Goal: Transaction & Acquisition: Book appointment/travel/reservation

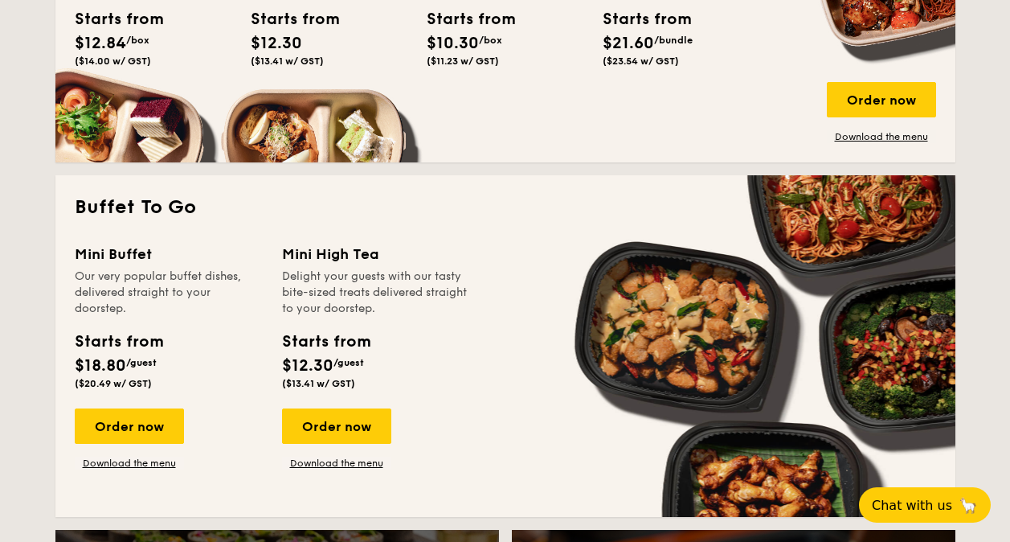
scroll to position [1286, 0]
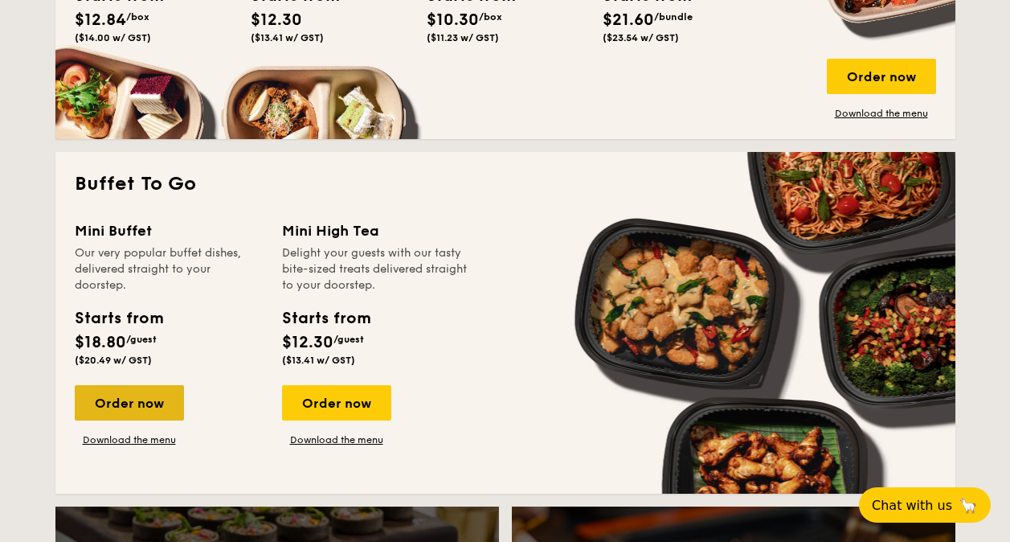
click at [120, 395] on div "Order now" at bounding box center [129, 402] width 109 height 35
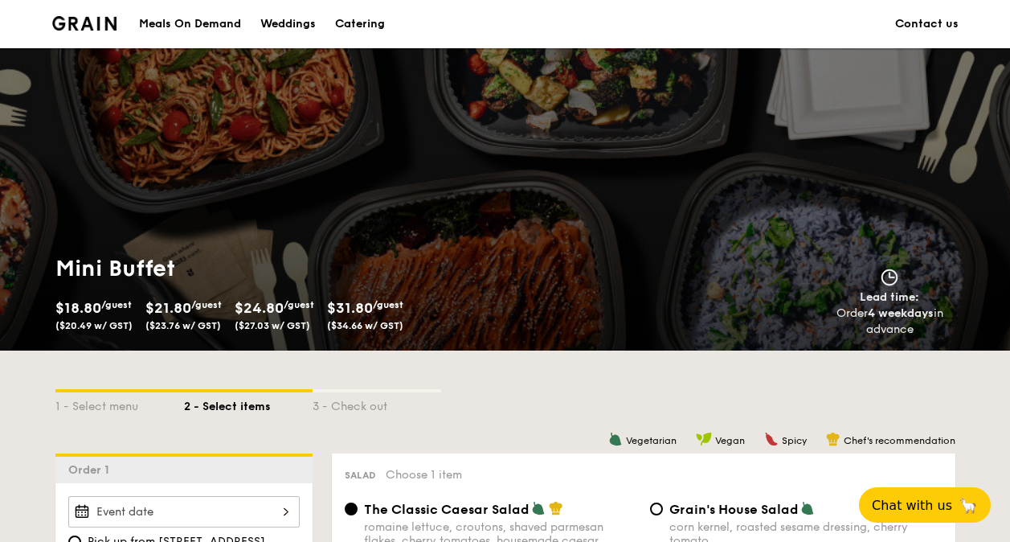
scroll to position [384, 0]
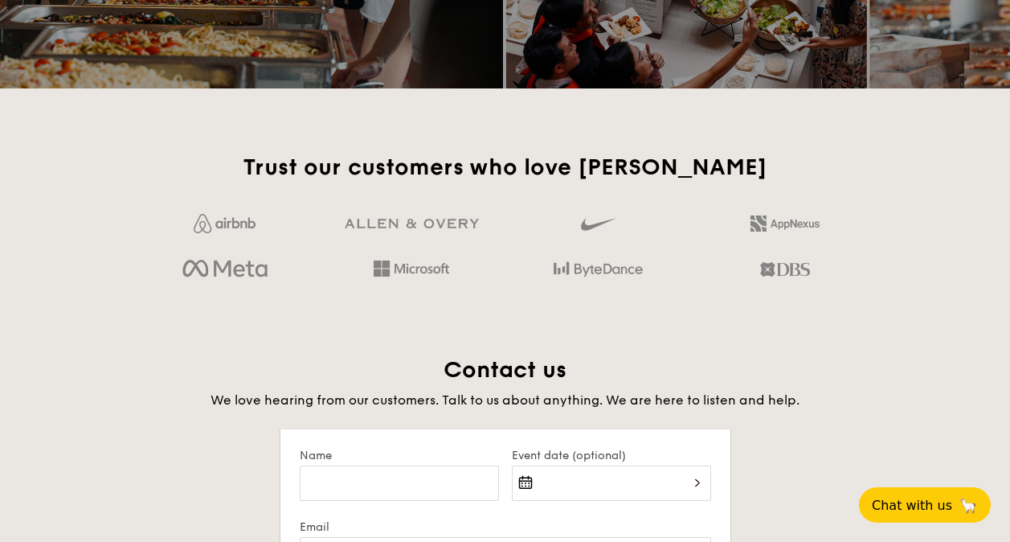
scroll to position [2717, 0]
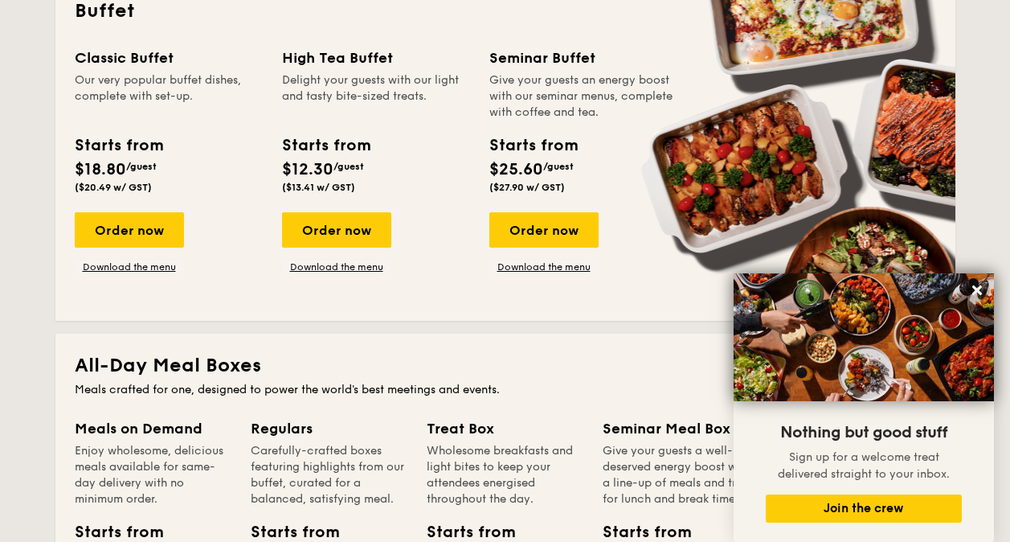
scroll to position [643, 0]
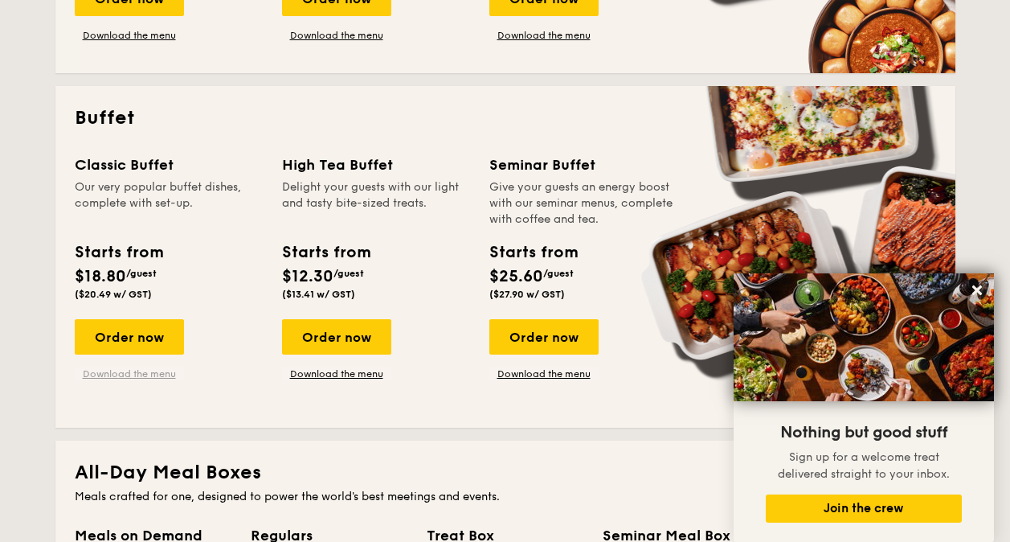
click at [113, 379] on link "Download the menu" at bounding box center [129, 373] width 109 height 13
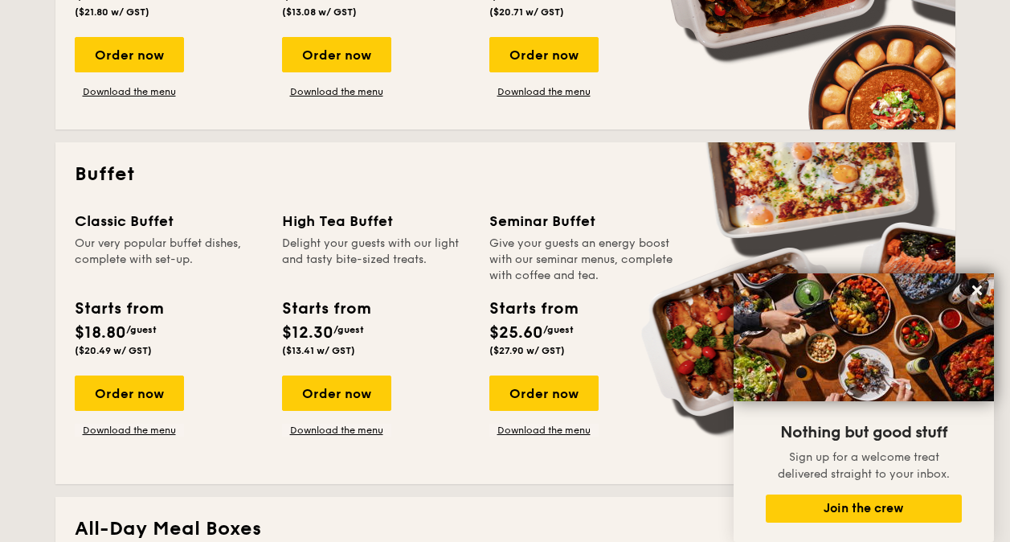
scroll to position [563, 0]
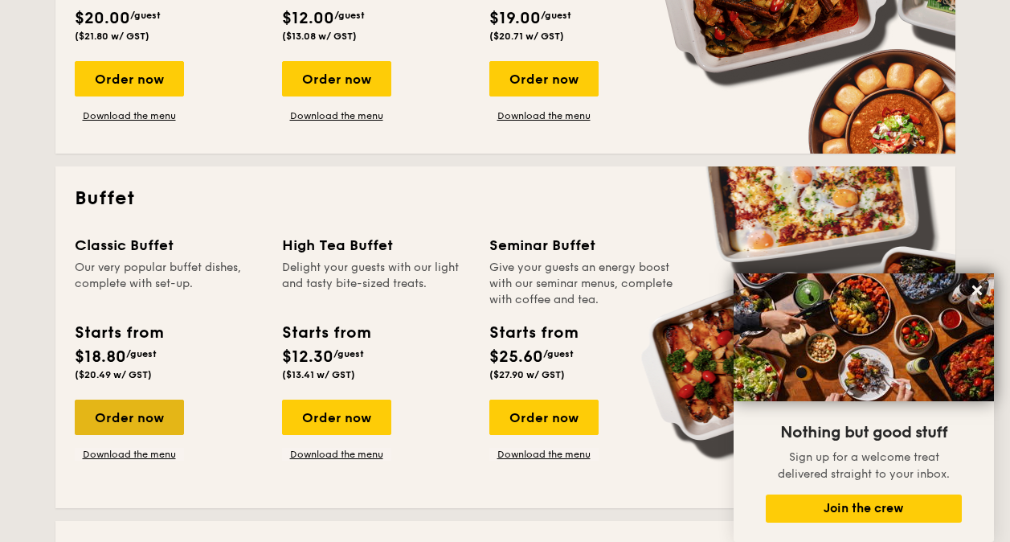
click at [161, 418] on div "Order now" at bounding box center [129, 416] width 109 height 35
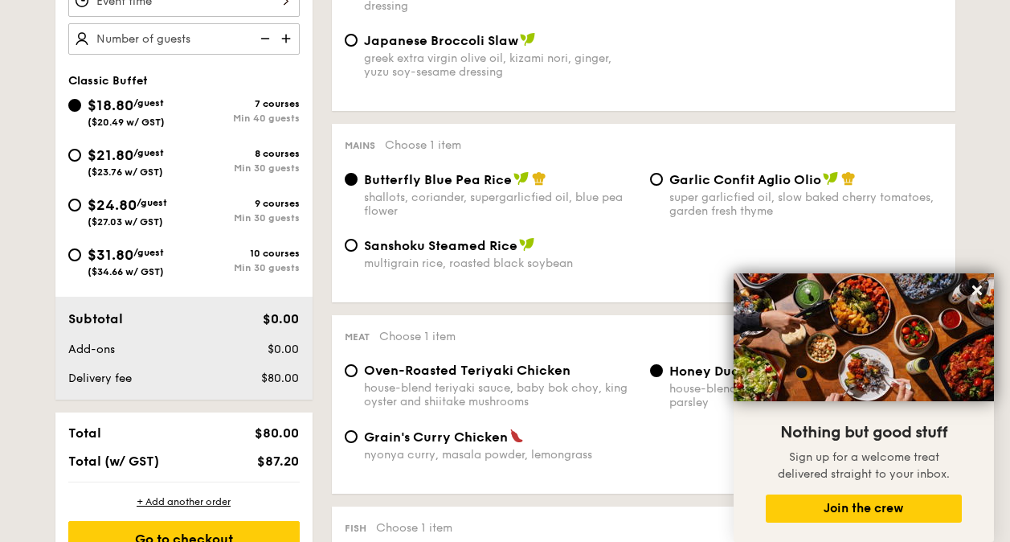
scroll to position [480, 0]
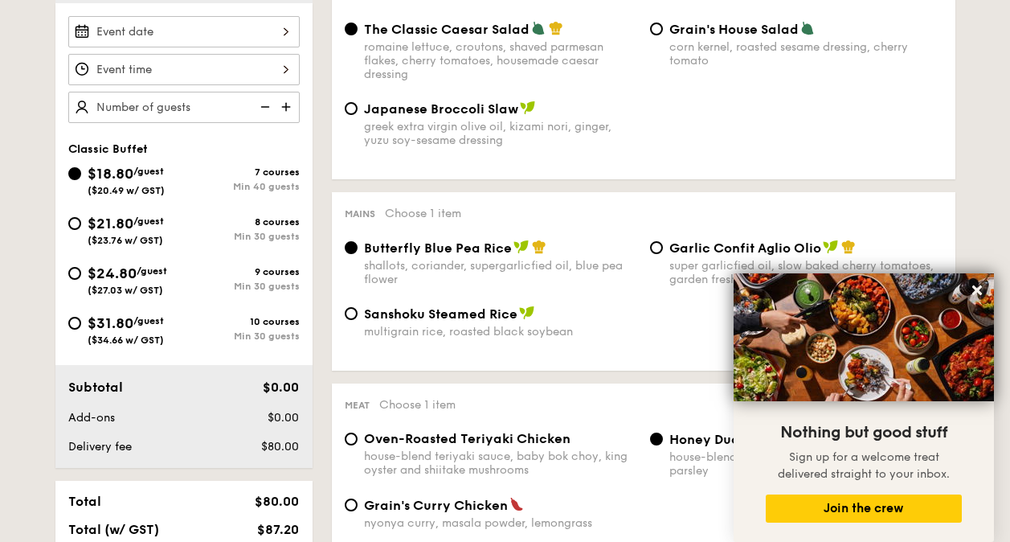
click at [284, 107] on img at bounding box center [288, 107] width 24 height 31
drag, startPoint x: 245, startPoint y: 110, endPoint x: 227, endPoint y: 108, distance: 18.6
click at [227, 108] on input "40 guests" at bounding box center [183, 107] width 231 height 31
click at [282, 107] on img at bounding box center [288, 107] width 24 height 31
drag, startPoint x: 189, startPoint y: 115, endPoint x: 180, endPoint y: 113, distance: 9.0
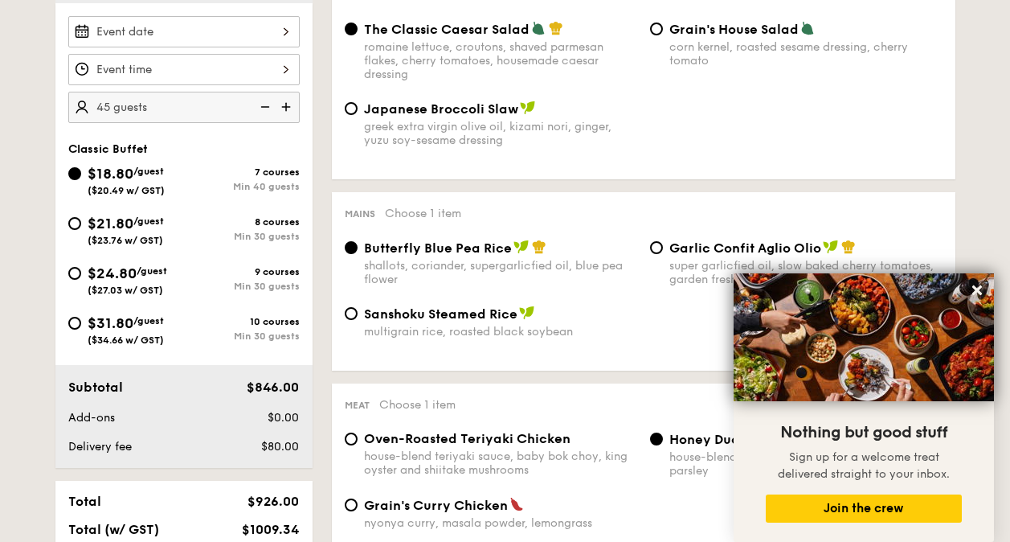
click at [180, 113] on input "45 guests" at bounding box center [183, 107] width 231 height 31
type input "45 guests"
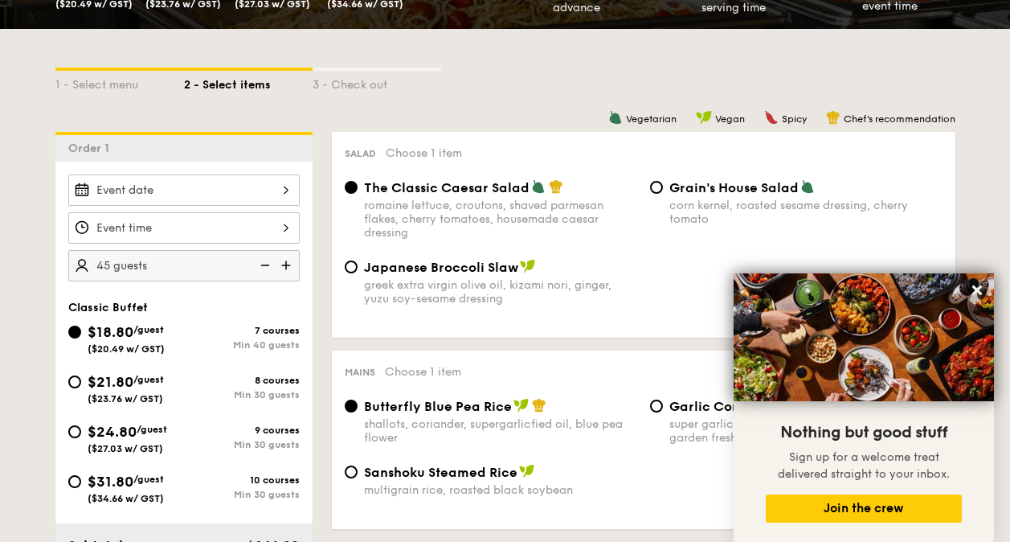
scroll to position [320, 0]
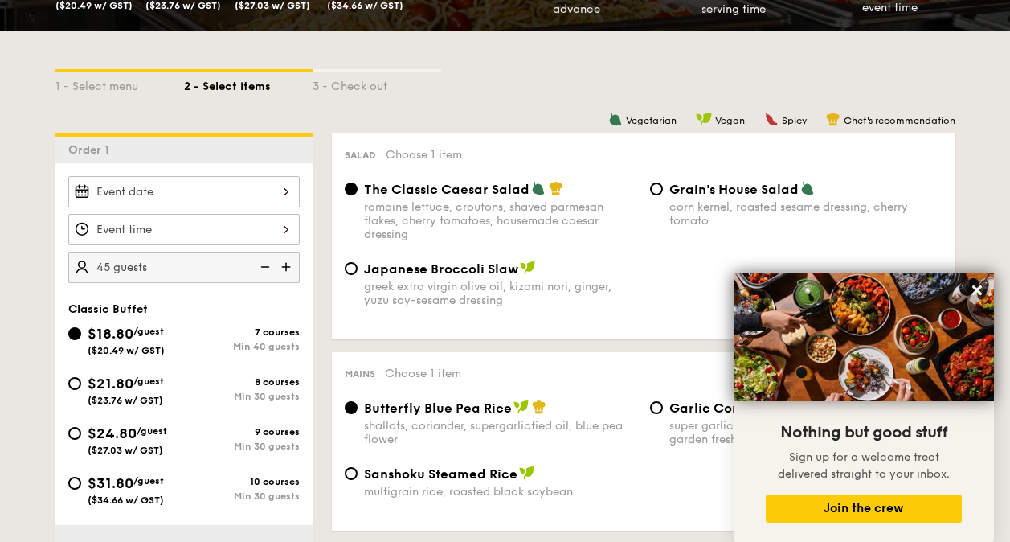
drag, startPoint x: 668, startPoint y: 182, endPoint x: 691, endPoint y: 200, distance: 29.7
click at [664, 186] on div "Grain's House Salad corn kernel, roasted sesame dressing, cherry tomato" at bounding box center [796, 204] width 305 height 47
click at [980, 288] on icon at bounding box center [977, 290] width 14 height 14
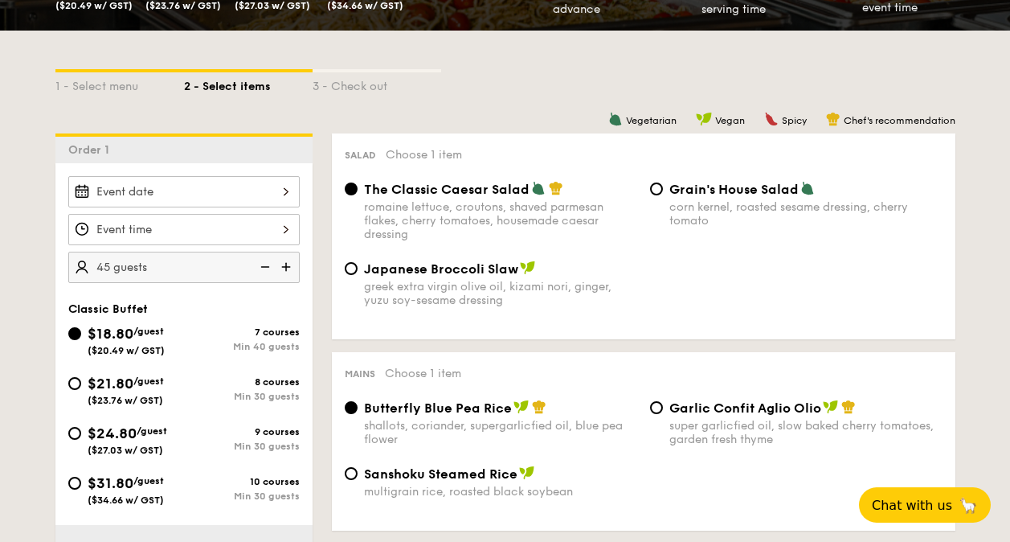
click at [562, 74] on div "1 - Select menu 2 - Select items 3 - Check out" at bounding box center [505, 82] width 900 height 26
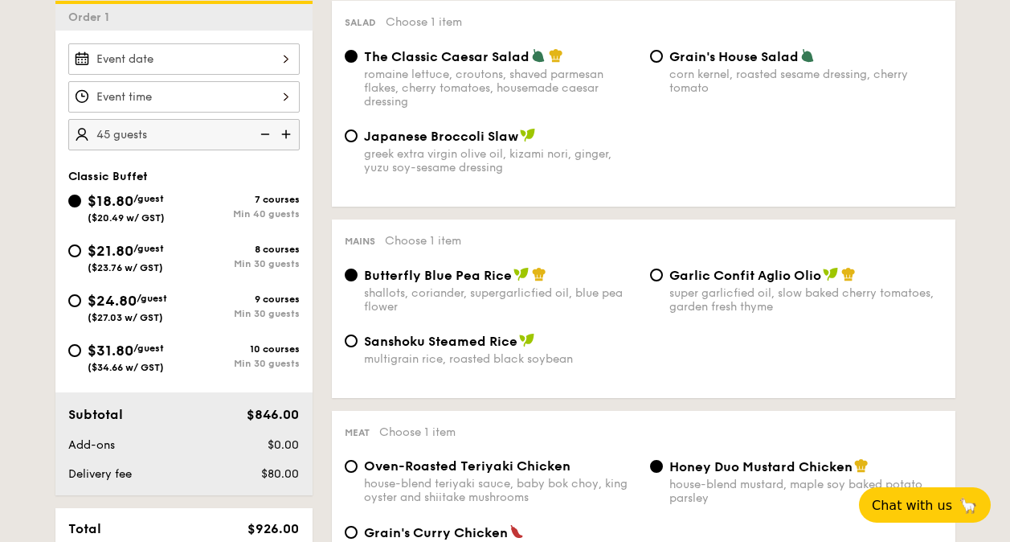
scroll to position [560, 0]
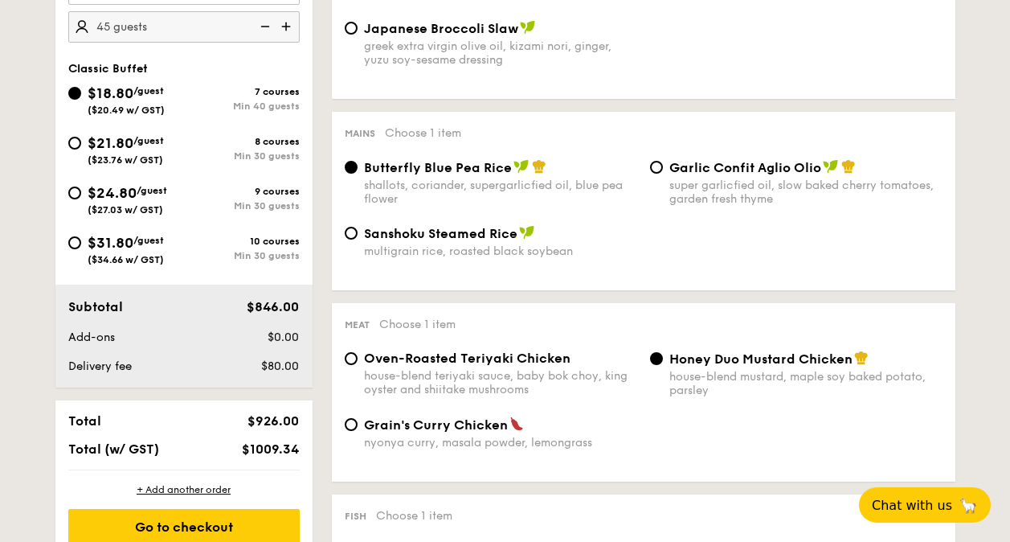
click at [404, 360] on span "Oven-Roasted Teriyaki Chicken" at bounding box center [467, 357] width 207 height 15
click at [358, 360] on input "Oven-Roasted Teriyaki Chicken house-blend teriyaki sauce, baby bok choy, king o…" at bounding box center [351, 358] width 13 height 13
radio input "true"
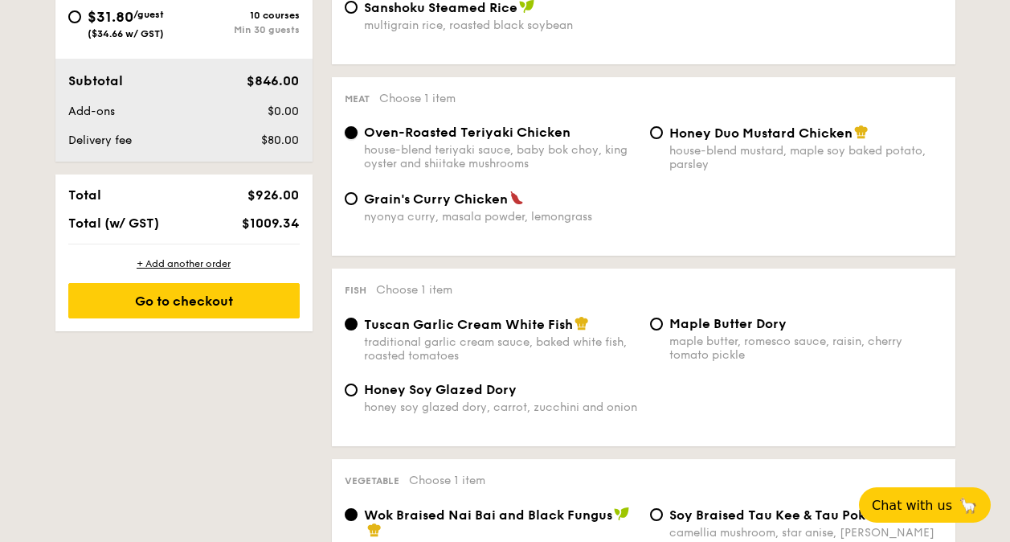
scroll to position [800, 0]
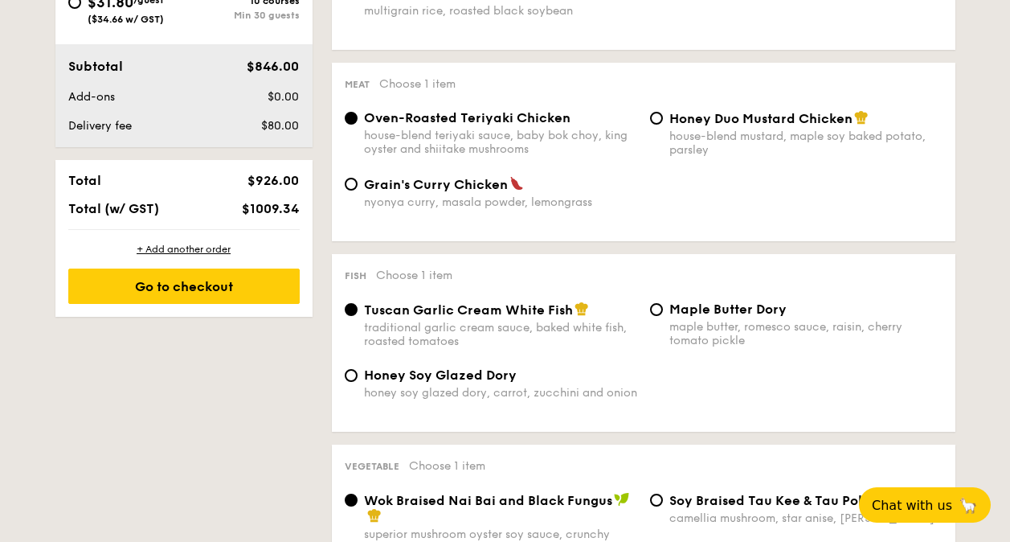
drag, startPoint x: 431, startPoint y: 383, endPoint x: 445, endPoint y: 379, distance: 15.2
click at [445, 379] on span "Honey Soy Glazed Dory" at bounding box center [440, 374] width 153 height 15
click at [358, 379] on input "Honey Soy Glazed Dory honey soy glazed dory, carrot, zucchini and onion" at bounding box center [351, 375] width 13 height 13
radio input "true"
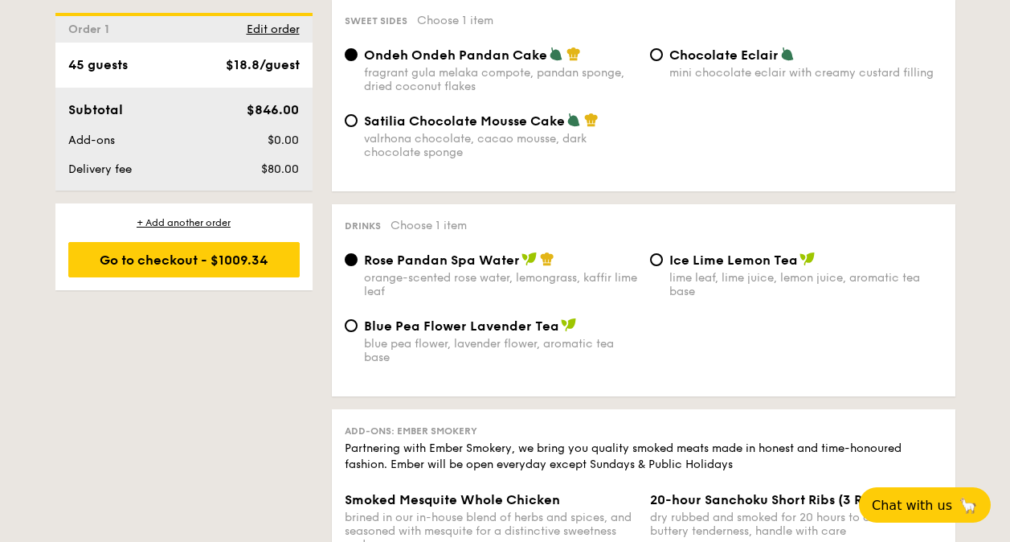
scroll to position [1627, 0]
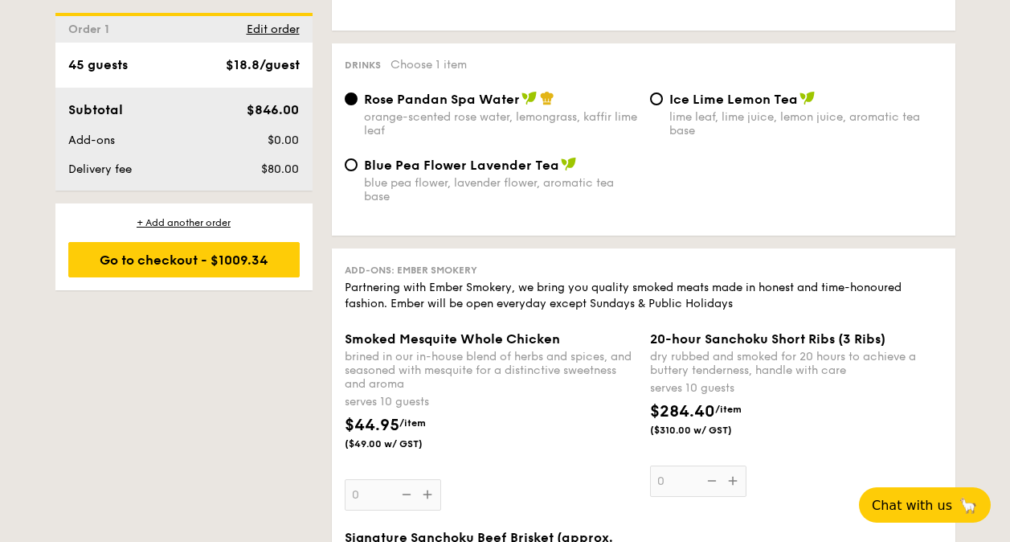
click at [382, 158] on span "Blue Pea Flower Lavender Tea" at bounding box center [461, 165] width 195 height 15
click at [358, 158] on input "Blue Pea Flower Lavender Tea blue pea flower, lavender flower, aromatic tea base" at bounding box center [351, 164] width 13 height 13
radio input "true"
click at [378, 169] on span "Blue Pea Flower Lavender Tea" at bounding box center [461, 165] width 195 height 15
click at [358, 169] on input "Blue Pea Flower Lavender Tea blue pea flower, lavender flower, aromatic tea base" at bounding box center [351, 164] width 13 height 13
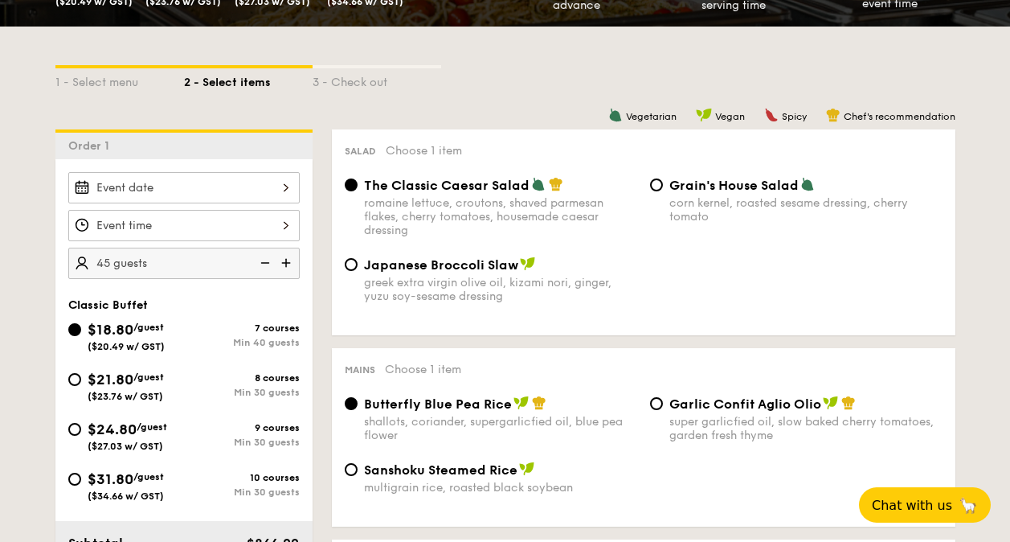
scroll to position [267, 0]
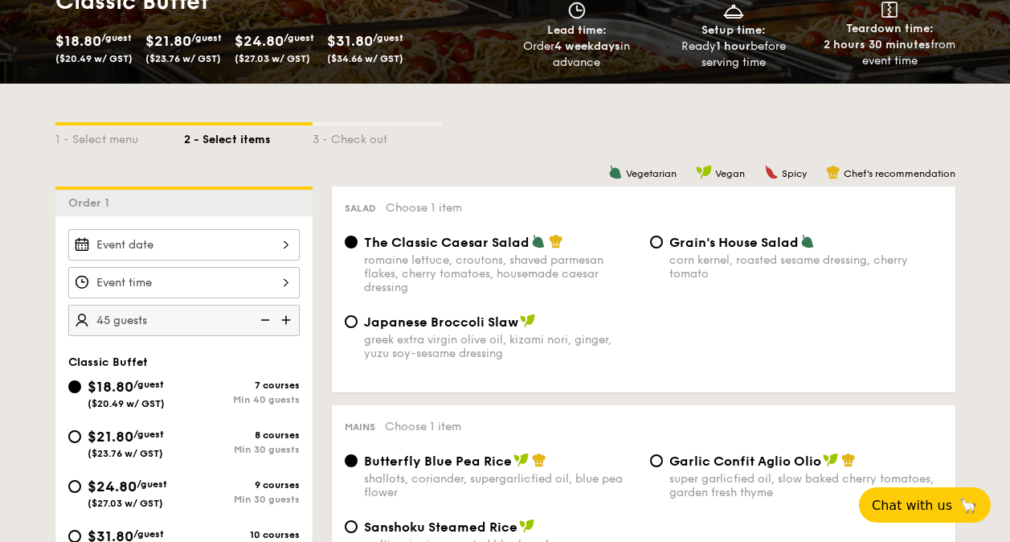
click at [283, 319] on img at bounding box center [288, 320] width 24 height 31
type input "50 guests"
click at [289, 239] on input "Smoked Mesquite Whole Chicken brined in our in-house blend of herbs and spices,…" at bounding box center [183, 244] width 231 height 31
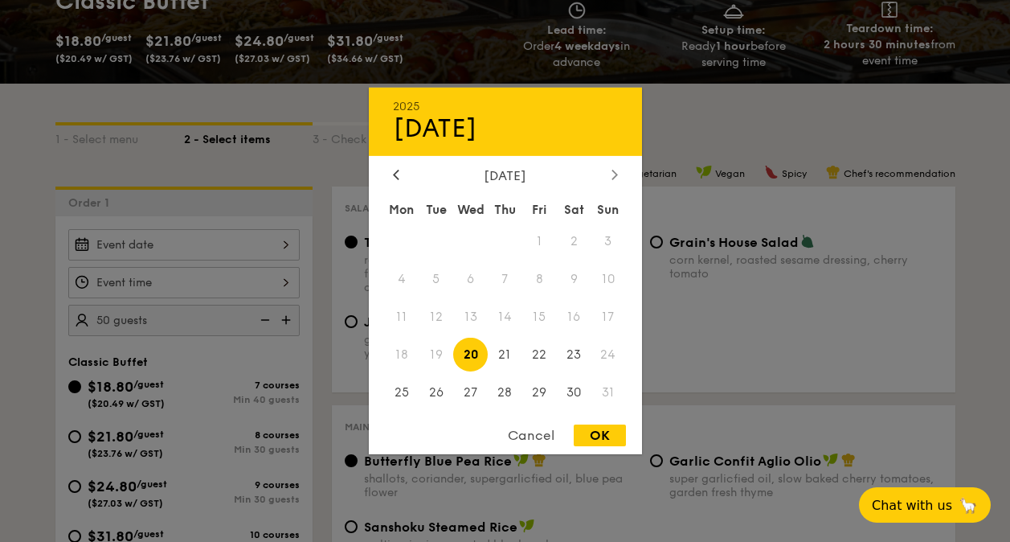
click at [609, 177] on div at bounding box center [615, 175] width 14 height 15
click at [505, 240] on span "4" at bounding box center [505, 241] width 35 height 35
drag, startPoint x: 595, startPoint y: 429, endPoint x: 608, endPoint y: 430, distance: 12.9
click at [609, 429] on div "OK" at bounding box center [600, 435] width 52 height 22
type input "Sep 04, 2025"
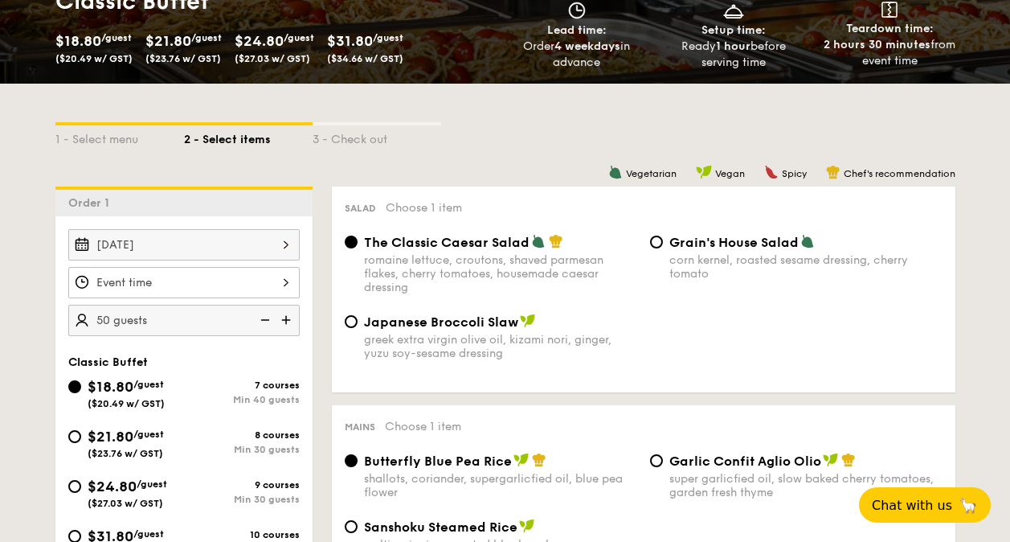
click at [273, 283] on input "Smoked Mesquite Whole Chicken brined in our in-house blend of herbs and spices,…" at bounding box center [183, 282] width 231 height 31
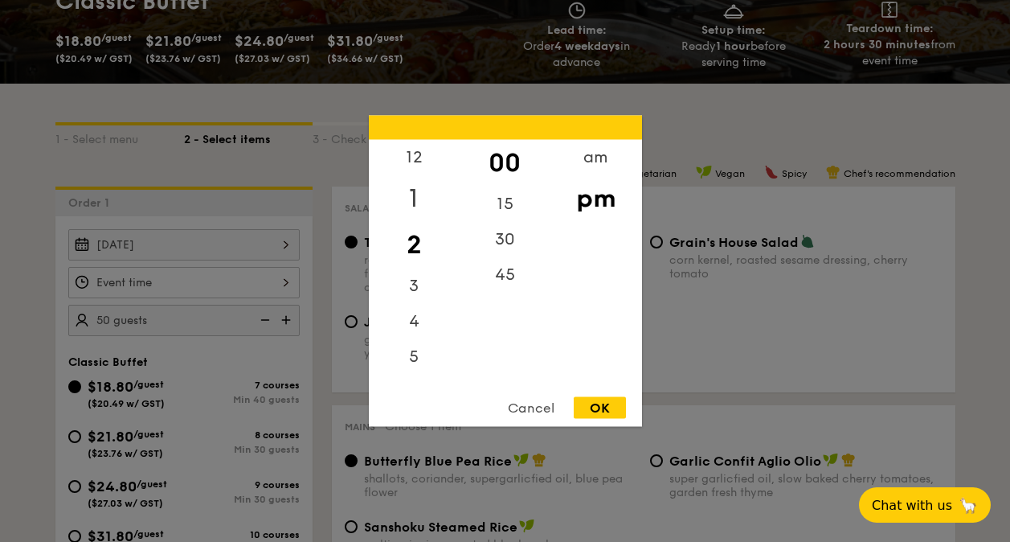
scroll to position [0, 0]
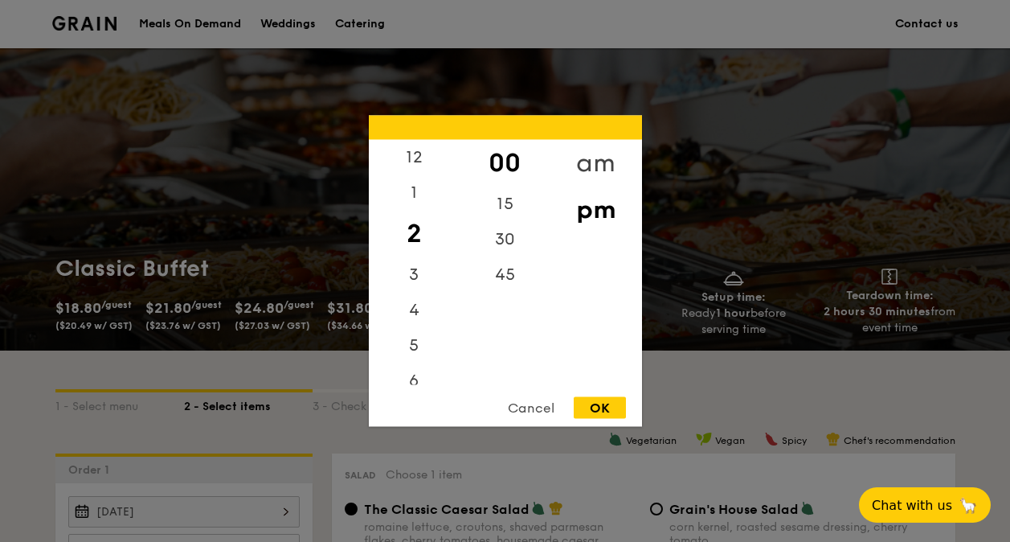
click at [590, 152] on div "am" at bounding box center [595, 163] width 91 height 47
click at [428, 355] on div "10" at bounding box center [414, 356] width 91 height 47
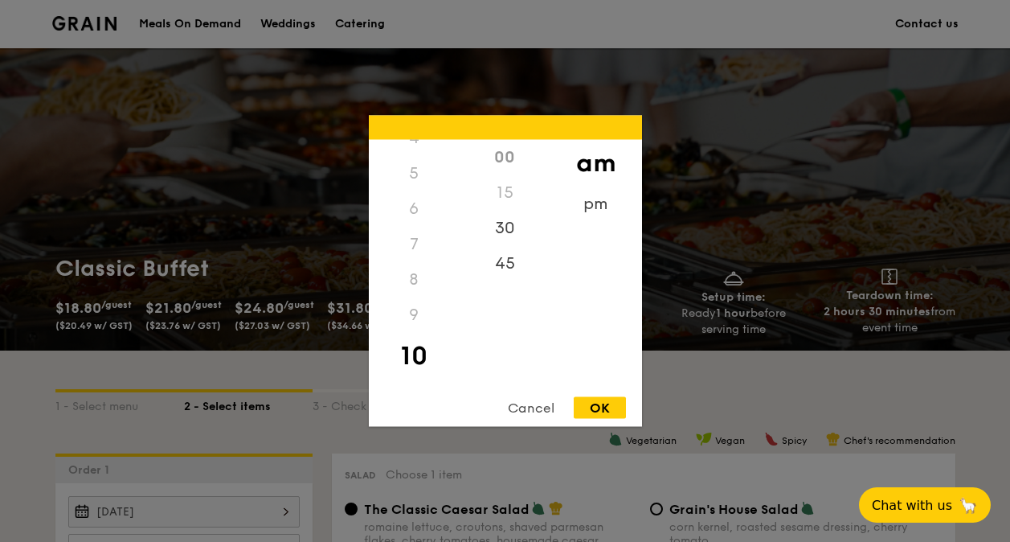
click at [500, 156] on div "00" at bounding box center [505, 157] width 91 height 35
click at [508, 225] on div "30" at bounding box center [505, 234] width 91 height 47
click at [609, 405] on div "OK" at bounding box center [600, 408] width 52 height 22
type input "10:30AM"
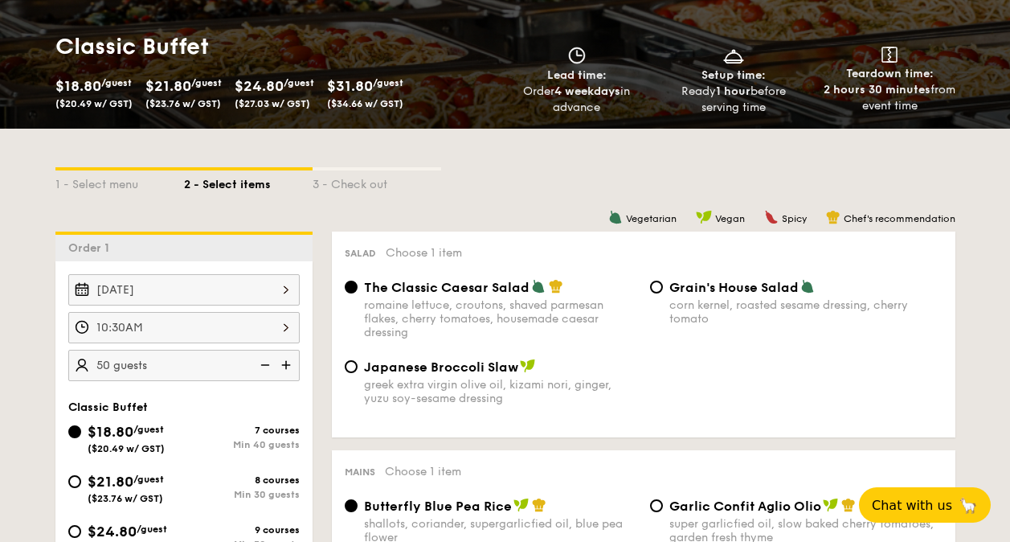
scroll to position [239, 0]
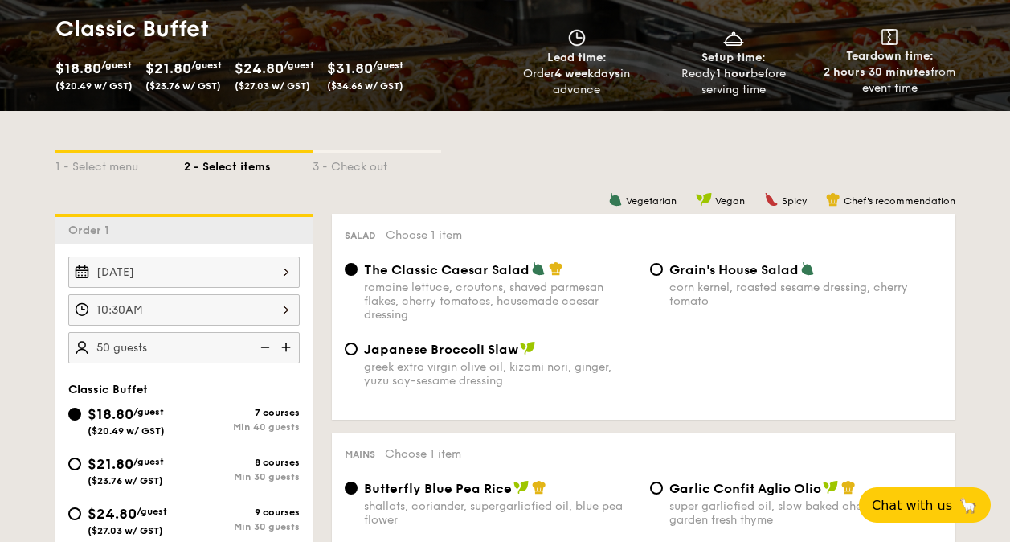
click at [286, 311] on input "10:30AM" at bounding box center [183, 309] width 231 height 31
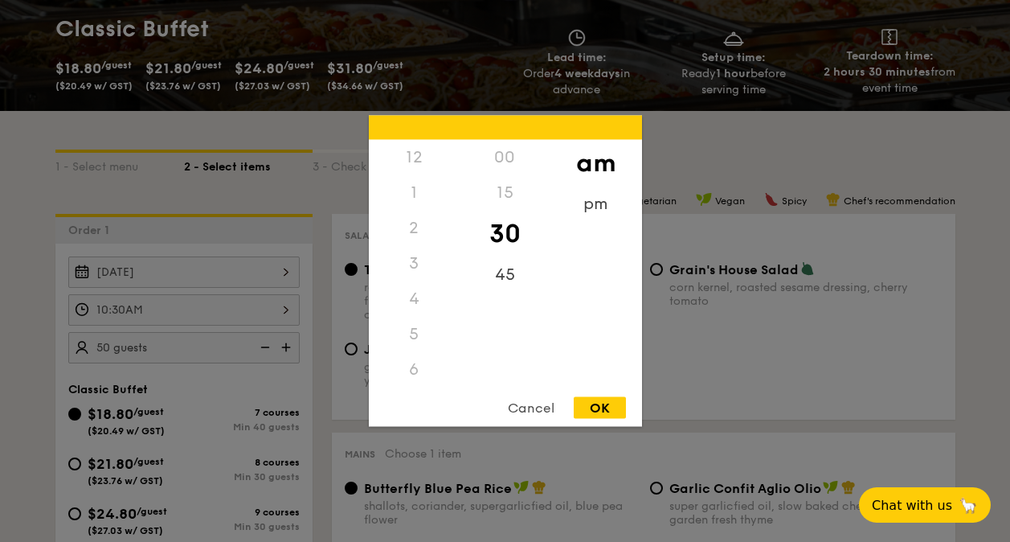
scroll to position [177, 0]
click at [515, 149] on div "00" at bounding box center [505, 157] width 91 height 35
drag, startPoint x: 619, startPoint y: 400, endPoint x: 612, endPoint y: 411, distance: 13.0
click at [612, 411] on div "OK" at bounding box center [600, 408] width 52 height 22
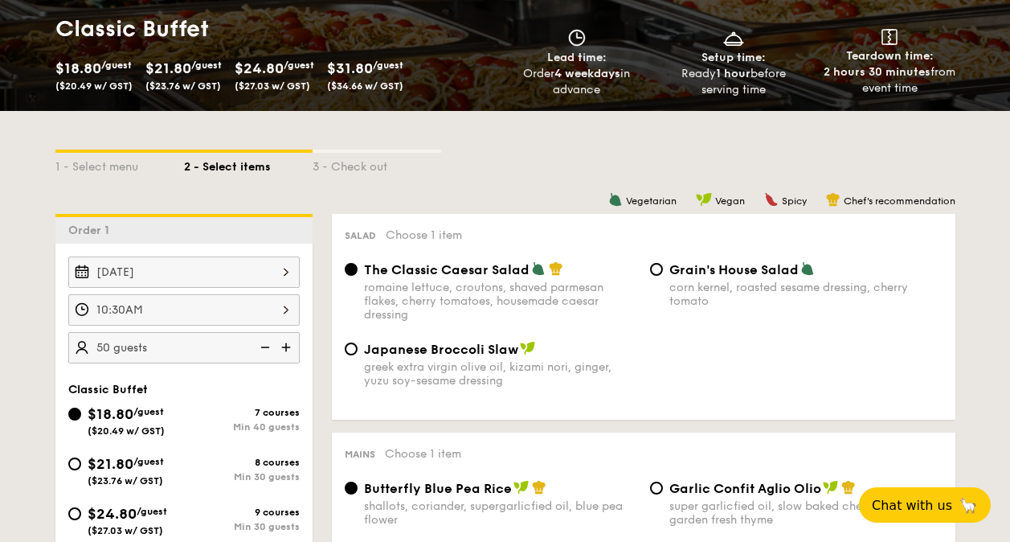
scroll to position [560, 0]
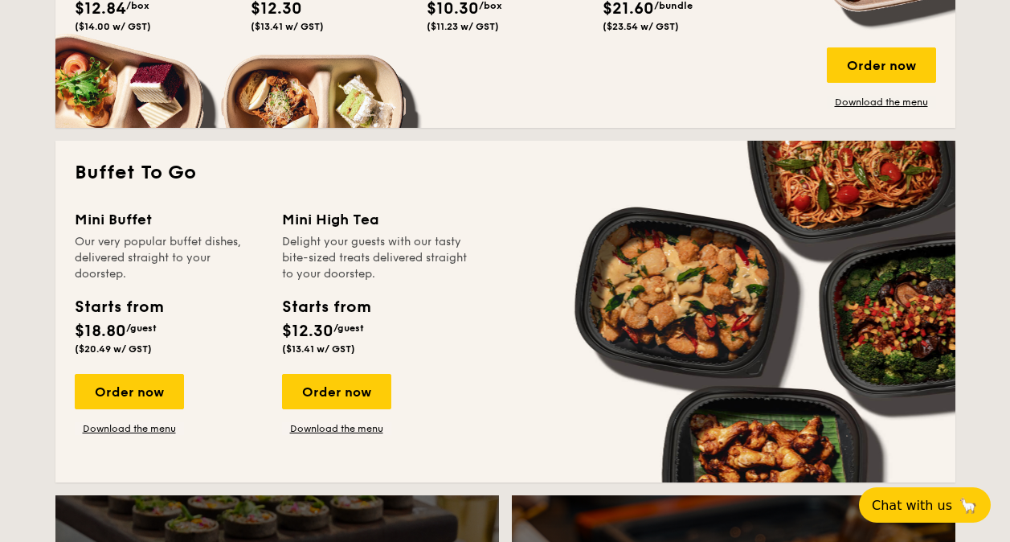
scroll to position [1366, 0]
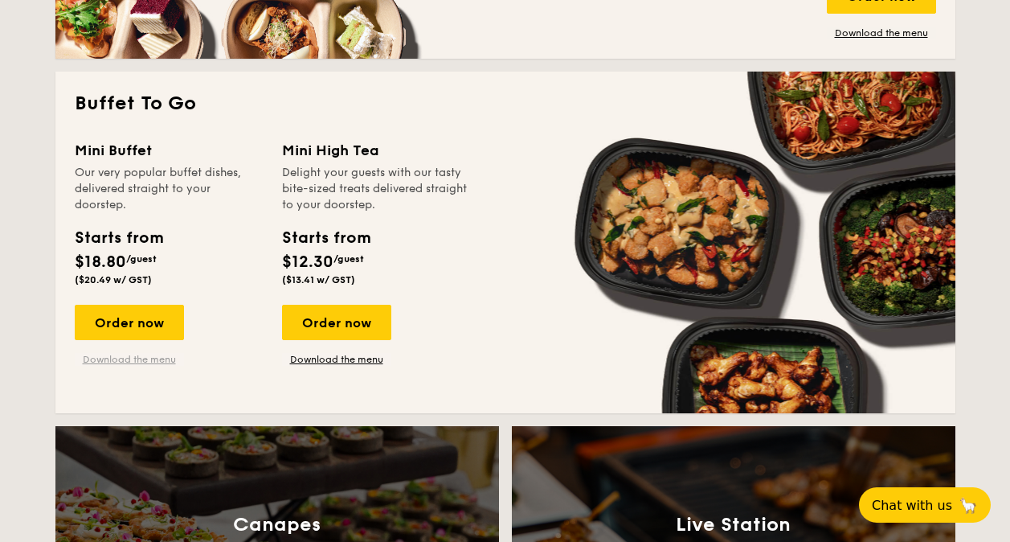
click at [113, 361] on link "Download the menu" at bounding box center [129, 359] width 109 height 13
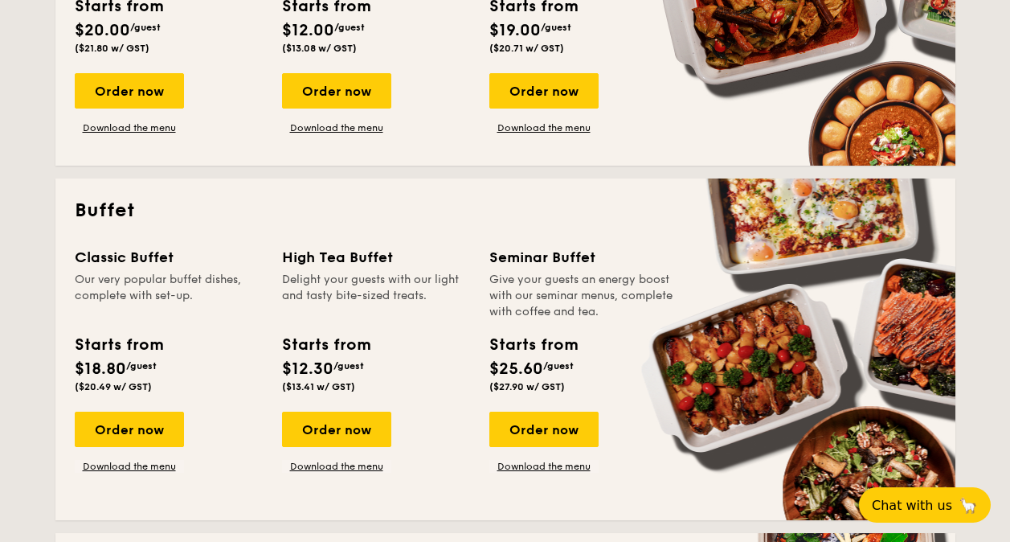
scroll to position [402, 0]
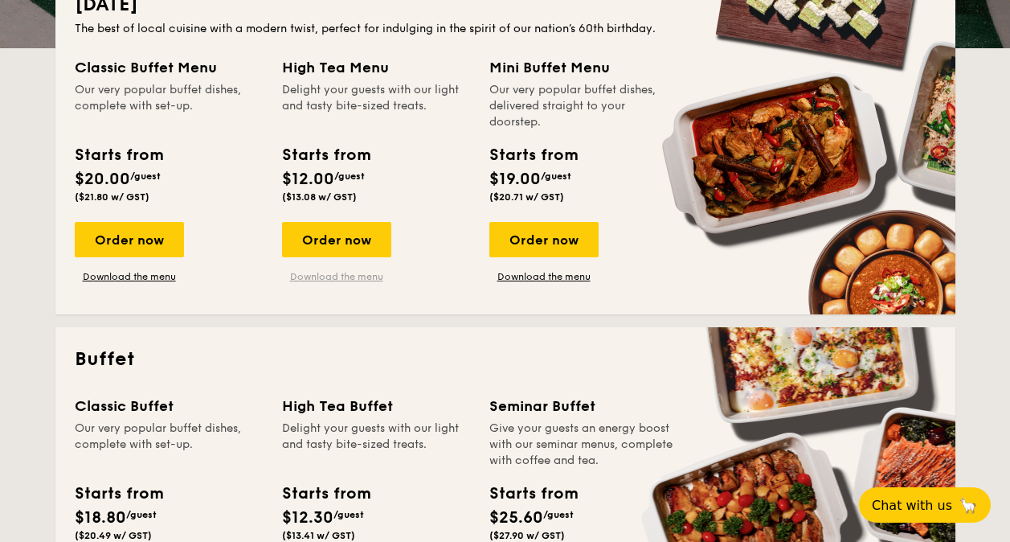
click at [362, 276] on link "Download the menu" at bounding box center [336, 276] width 109 height 13
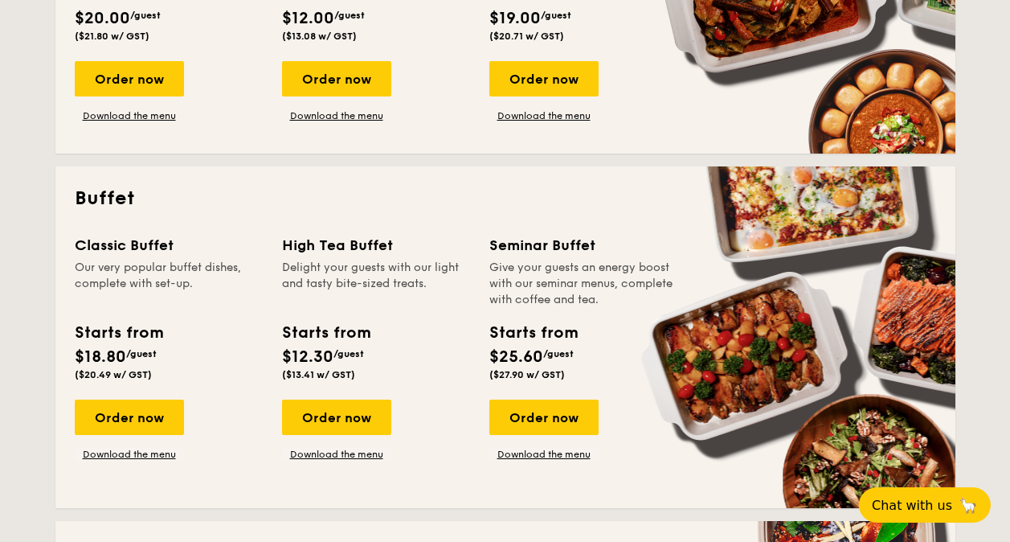
scroll to position [723, 0]
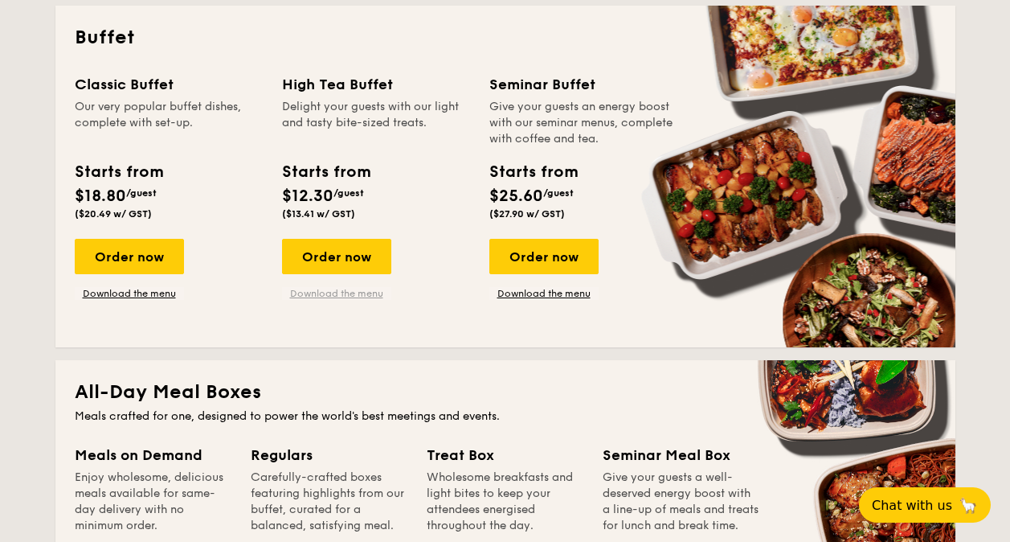
click at [326, 293] on link "Download the menu" at bounding box center [336, 293] width 109 height 13
click at [358, 238] on div "High Tea Buffet Delight your guests with our light and tasty bite-sized treats.…" at bounding box center [385, 186] width 207 height 227
click at [358, 248] on div "Order now" at bounding box center [336, 256] width 109 height 35
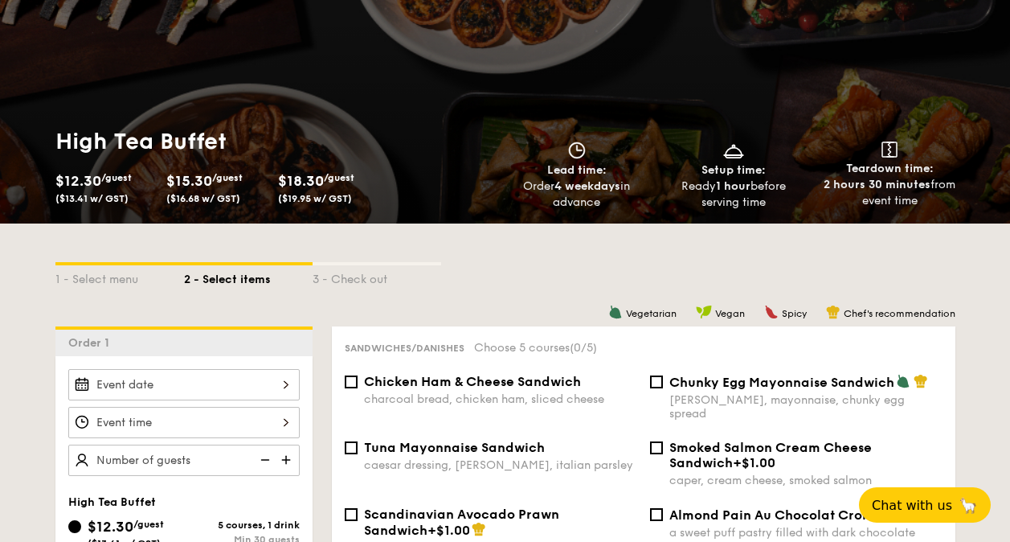
scroll to position [159, 0]
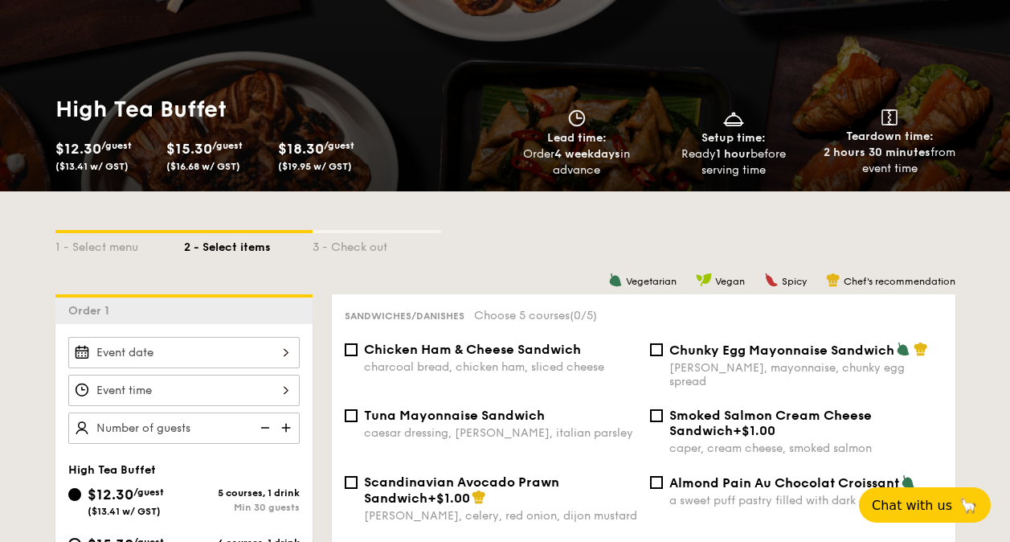
click at [291, 352] on input "$12.30 /guest ($13.41 w/ GST)" at bounding box center [183, 352] width 231 height 31
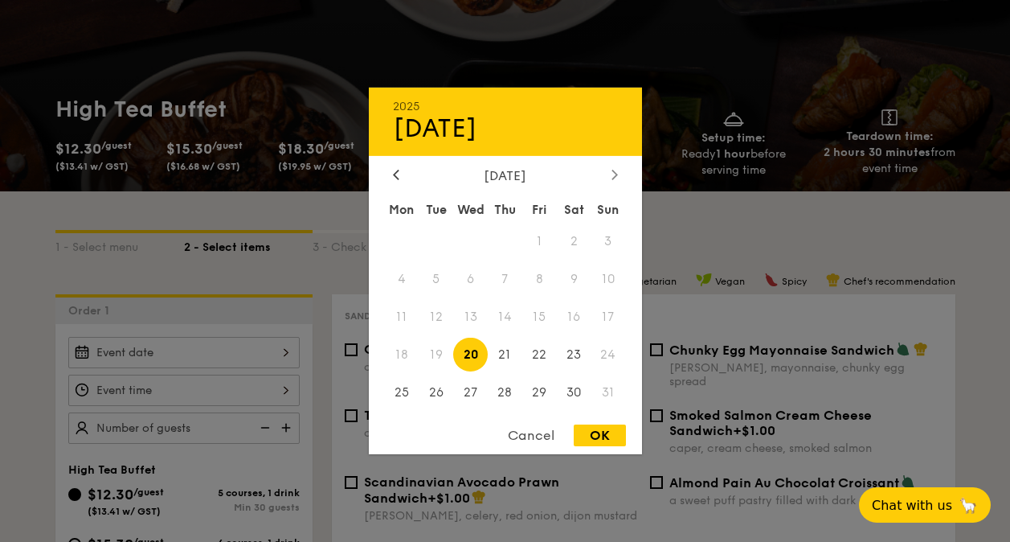
click at [608, 176] on div at bounding box center [615, 175] width 14 height 15
click at [514, 239] on span "4" at bounding box center [505, 241] width 35 height 35
click at [606, 425] on div "2025 Sep 04 September 2025 Mon Tue Wed Thu Fri Sat Sun 1 2 3 4 5 6 7 8 9 10 11 …" at bounding box center [505, 271] width 273 height 366
click at [604, 436] on div "OK" at bounding box center [600, 435] width 52 height 22
type input "Sep 04, 2025"
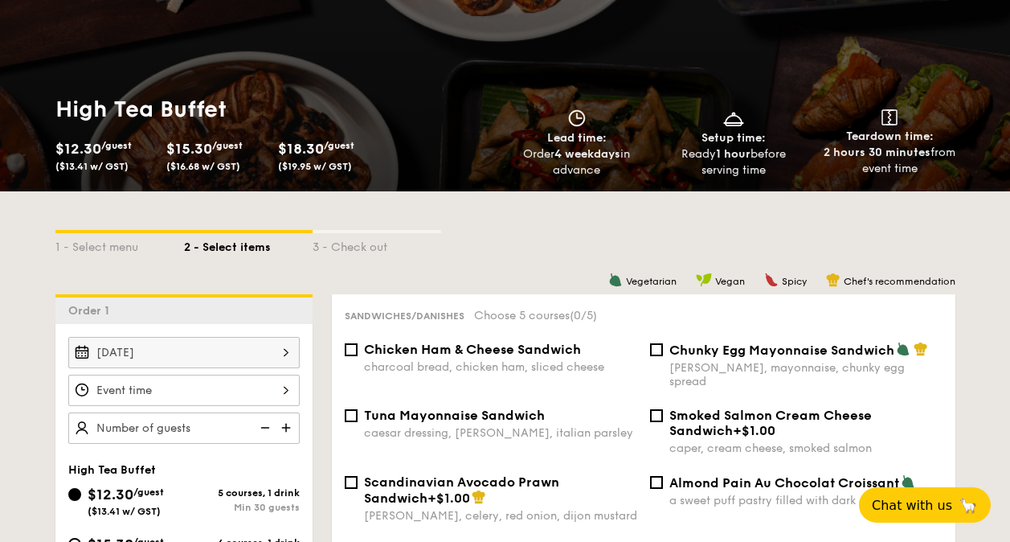
click at [284, 387] on input "$12.30 /guest ($13.41 w/ GST)" at bounding box center [183, 389] width 231 height 31
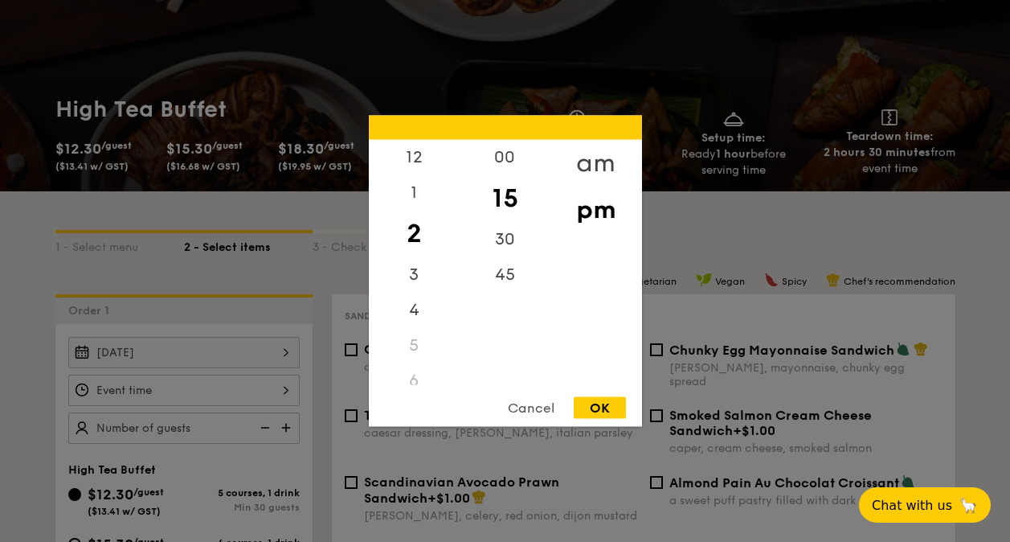
click at [583, 159] on div "am" at bounding box center [595, 163] width 91 height 47
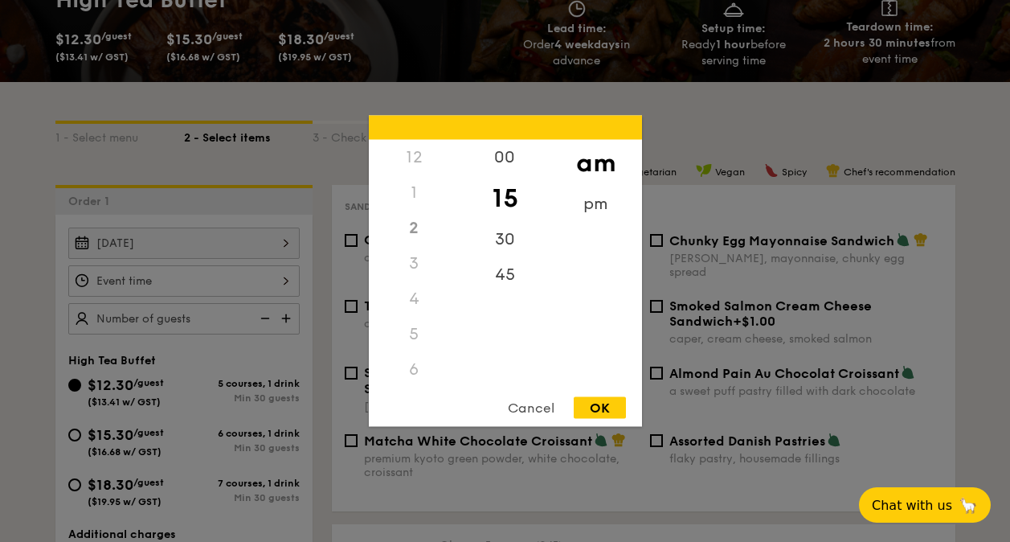
scroll to position [318, 0]
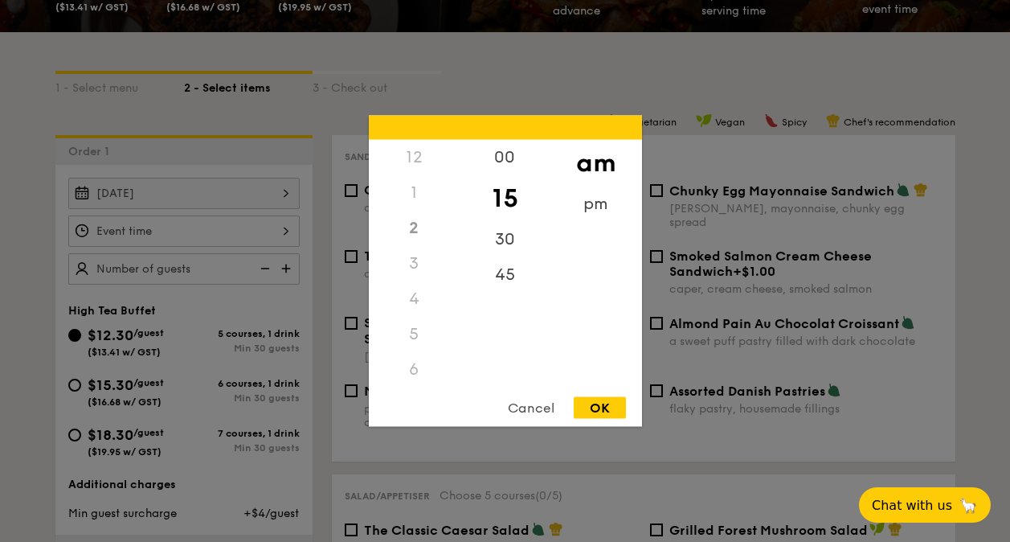
click at [421, 344] on div "5" at bounding box center [414, 334] width 91 height 35
click at [423, 334] on div "10" at bounding box center [414, 338] width 91 height 47
click at [505, 234] on div "30" at bounding box center [505, 245] width 91 height 47
click at [606, 403] on div "OK" at bounding box center [600, 408] width 52 height 22
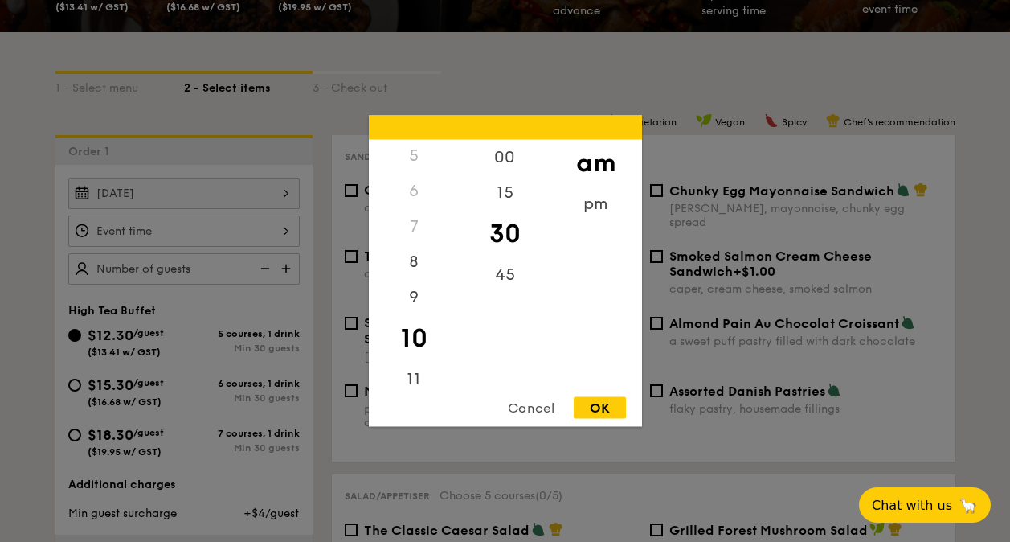
type input "10:30AM"
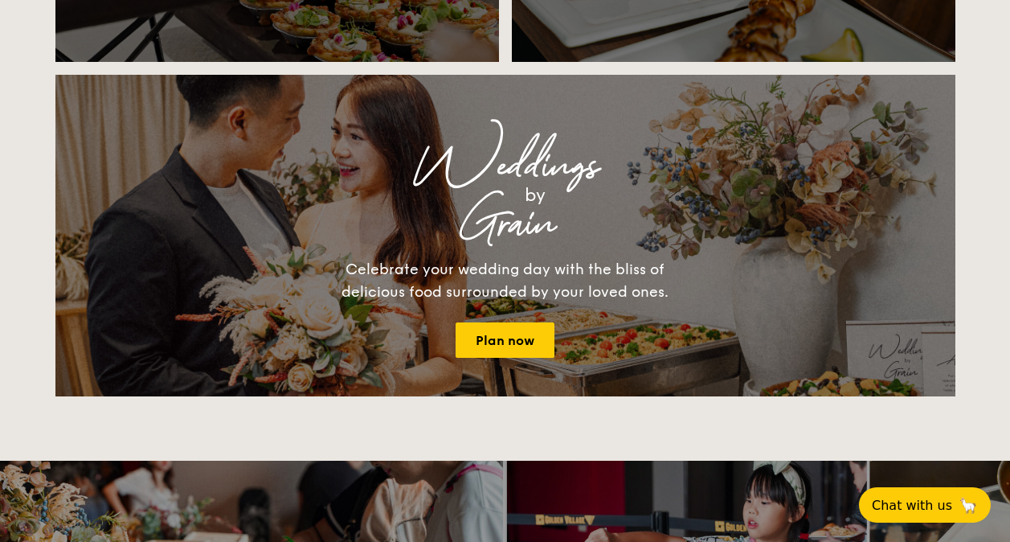
scroll to position [2015, 0]
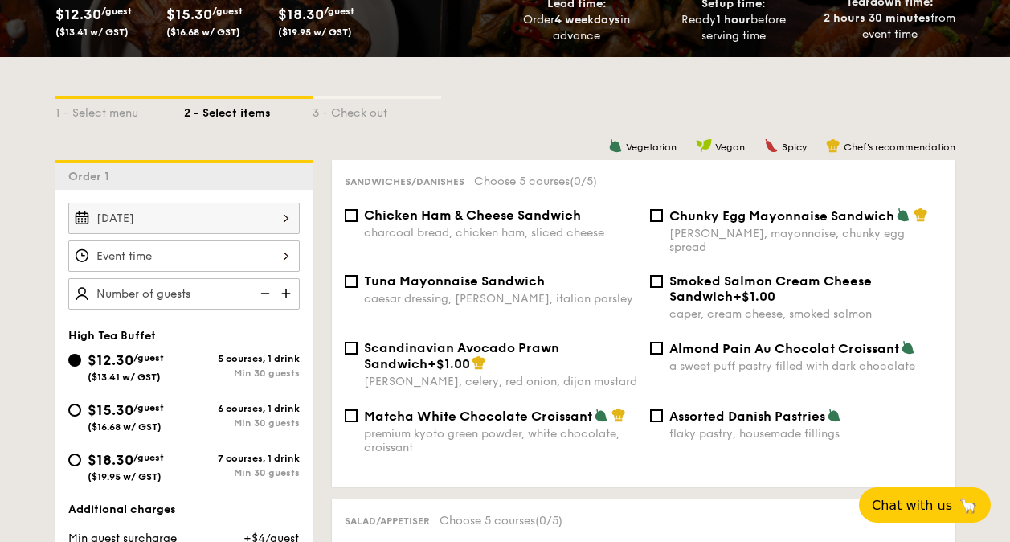
scroll to position [318, 0]
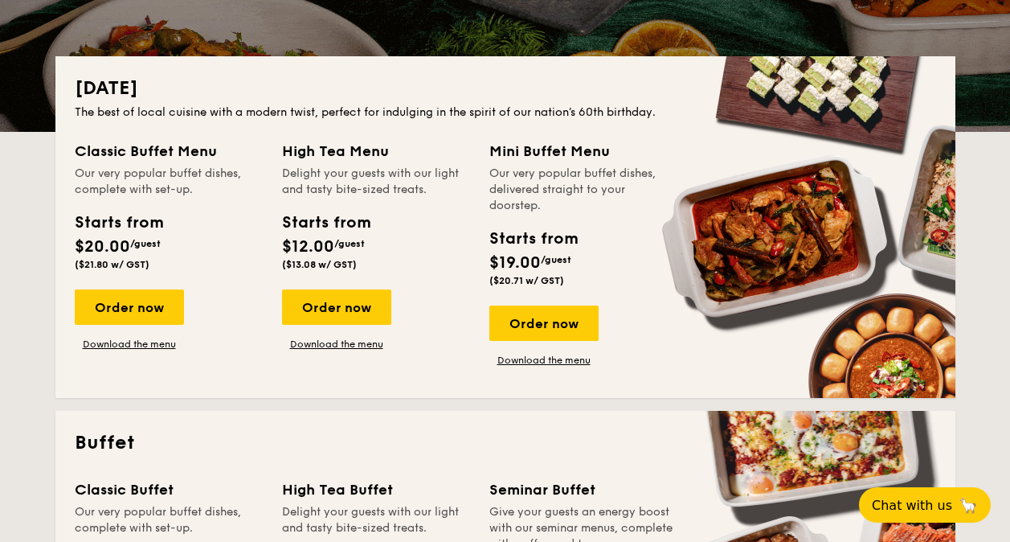
scroll to position [3771, 0]
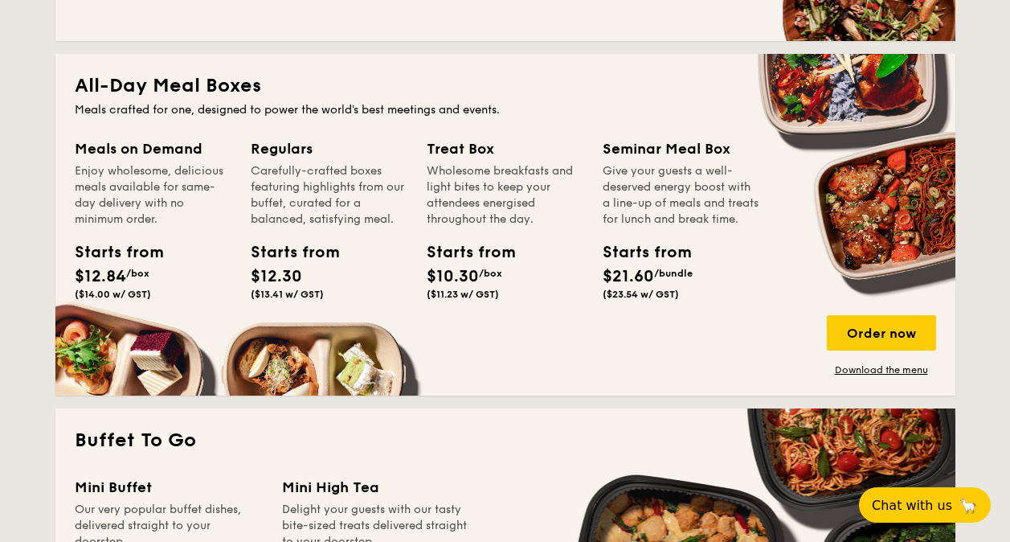
scroll to position [1045, 0]
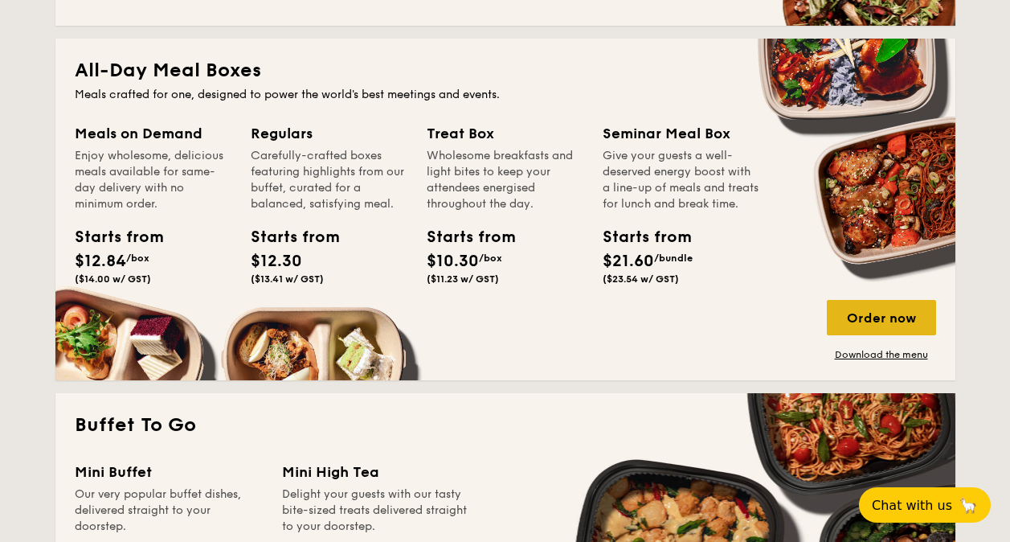
click at [853, 305] on div "Order now" at bounding box center [881, 317] width 109 height 35
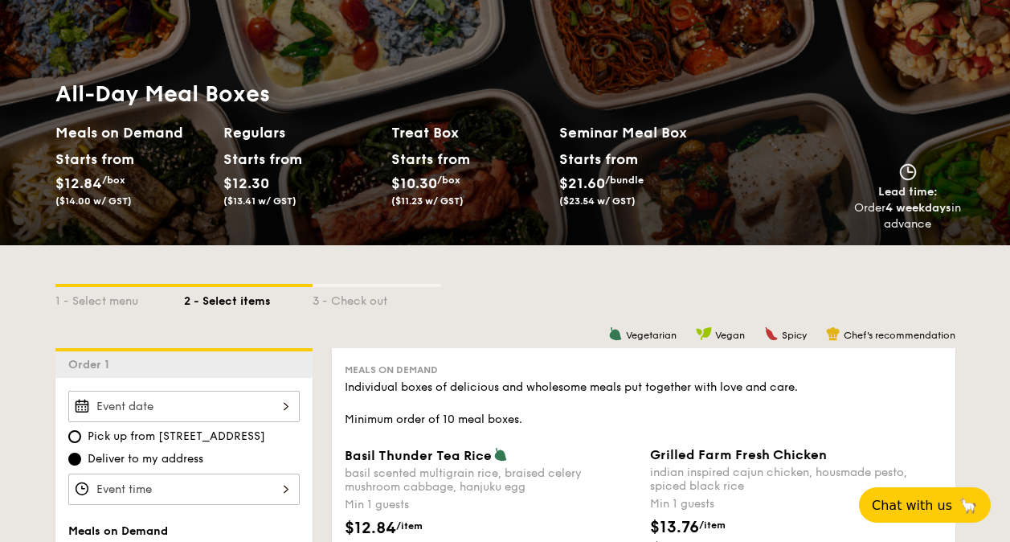
scroll to position [242, 0]
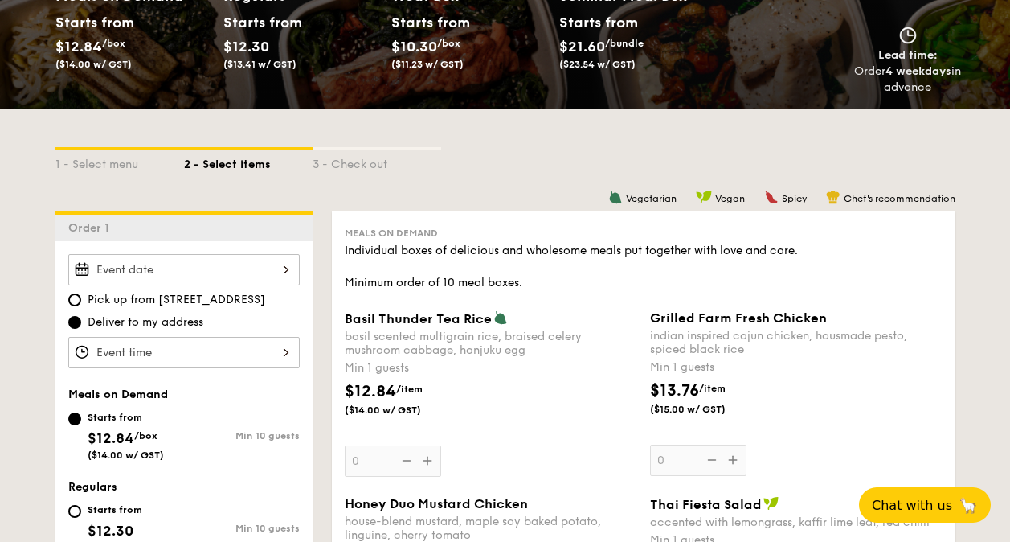
click at [284, 266] on input "Basil Thunder Tea Rice basil scented multigrain rice, braised celery mushroom c…" at bounding box center [183, 269] width 231 height 31
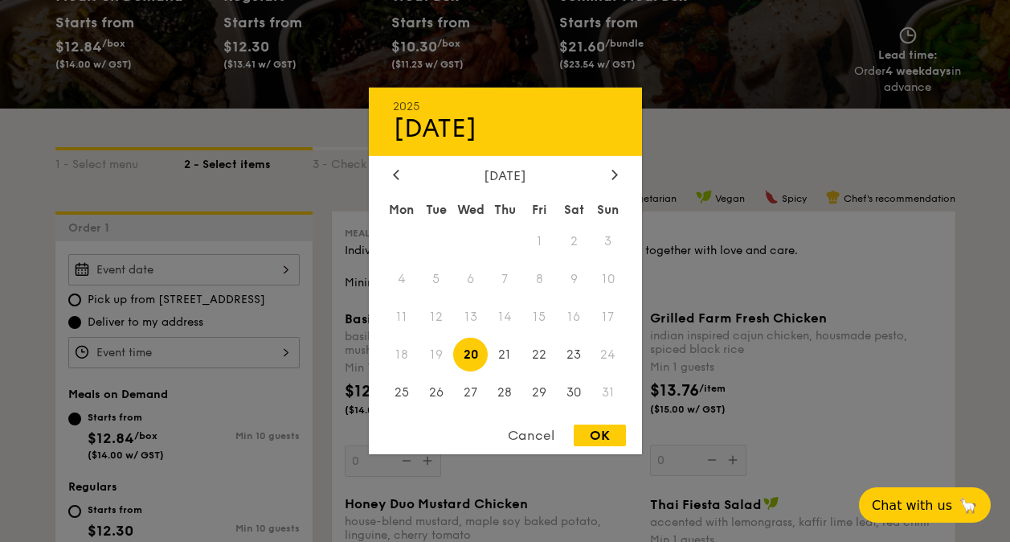
click at [614, 164] on div "2025 Aug 20 August 2025 Mon Tue Wed Thu Fri Sat Sun 1 2 3 4 5 6 7 8 9 10 11 12 …" at bounding box center [505, 271] width 273 height 366
click at [612, 174] on icon at bounding box center [615, 174] width 6 height 10
click at [508, 242] on span "4" at bounding box center [505, 241] width 35 height 35
click at [612, 444] on div "OK" at bounding box center [600, 435] width 52 height 22
type input "Sep 04, 2025"
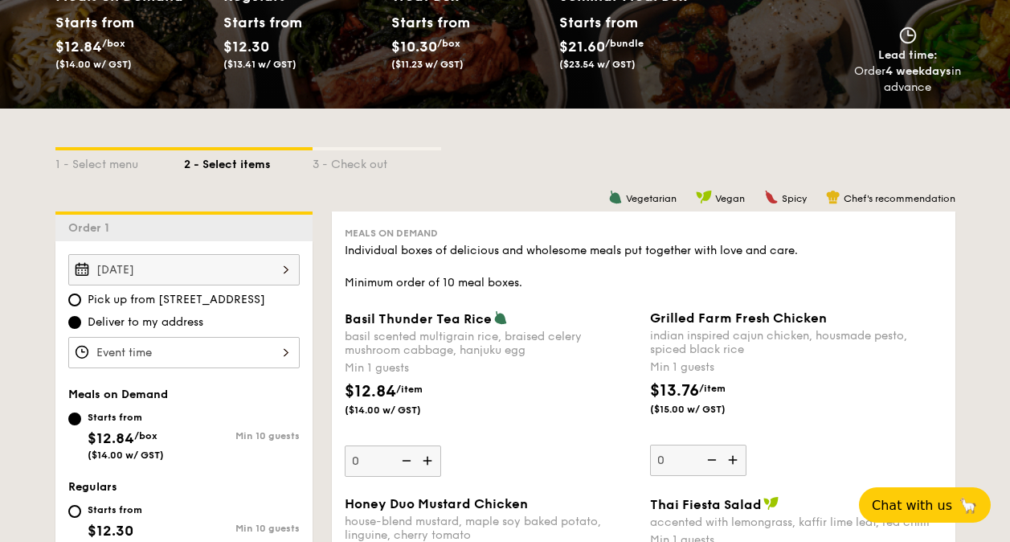
click at [606, 427] on div "OK" at bounding box center [600, 435] width 52 height 22
click at [289, 349] on input "Basil Thunder Tea Rice basil scented multigrain rice, braised celery mushroom c…" at bounding box center [183, 352] width 231 height 31
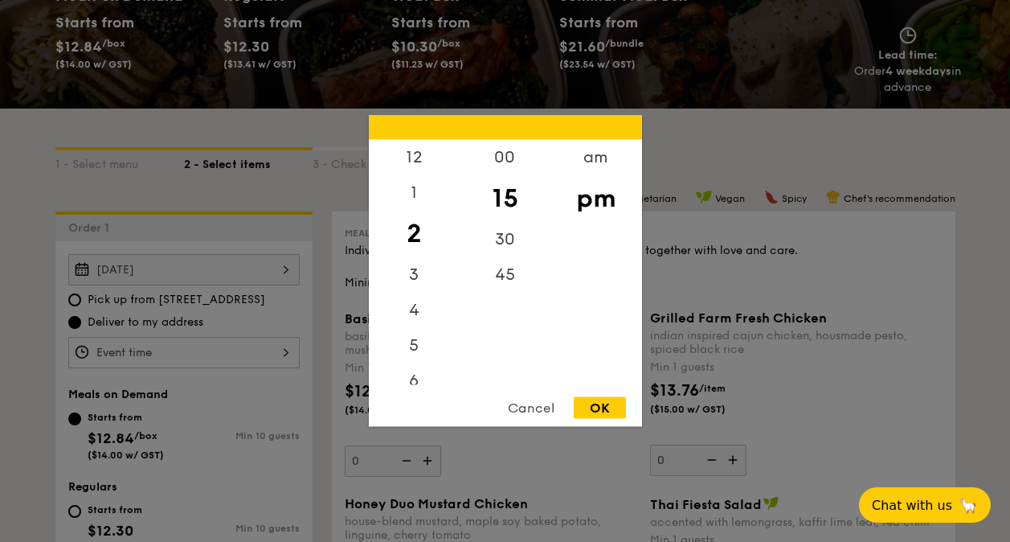
click at [289, 349] on div at bounding box center [505, 271] width 1010 height 542
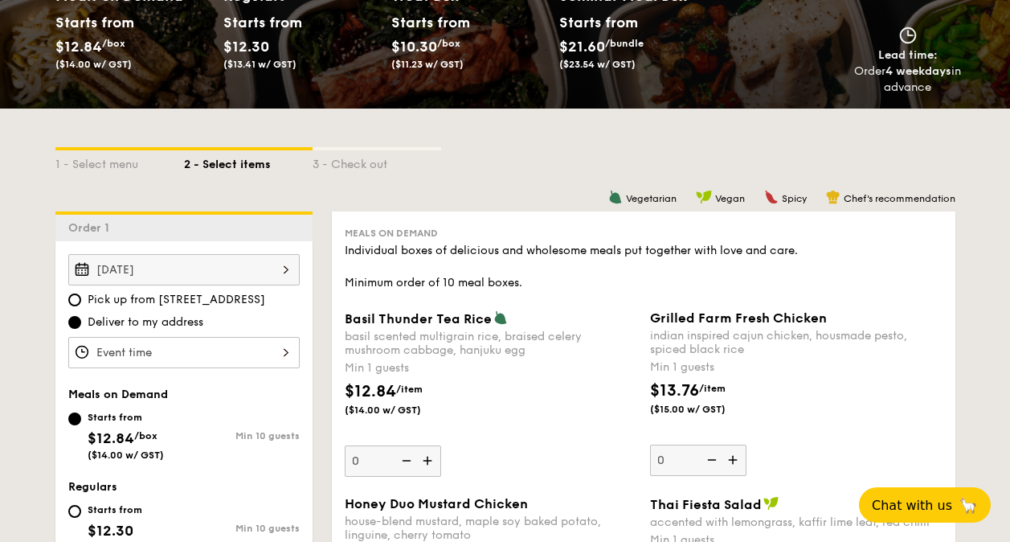
click at [260, 401] on div at bounding box center [505, 271] width 1010 height 542
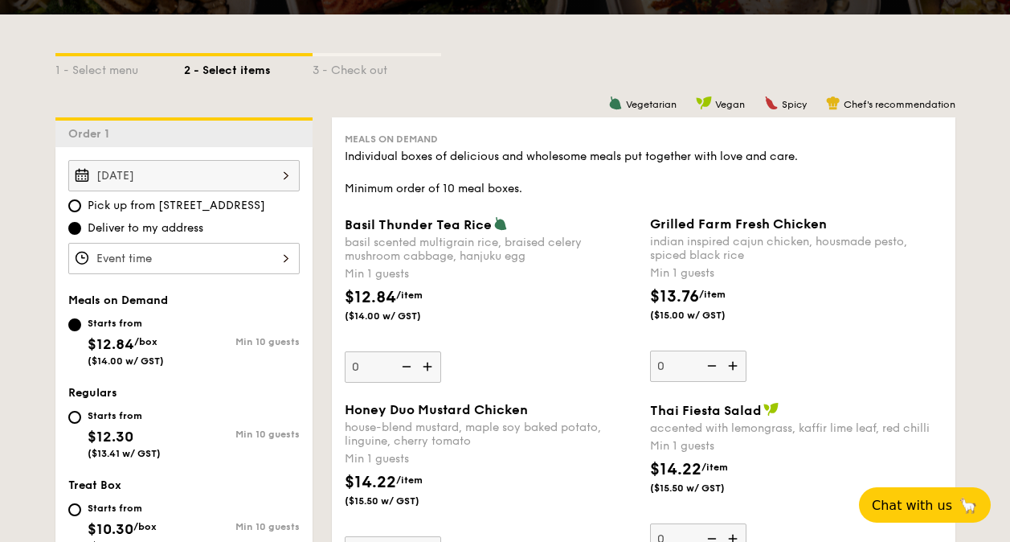
scroll to position [564, 0]
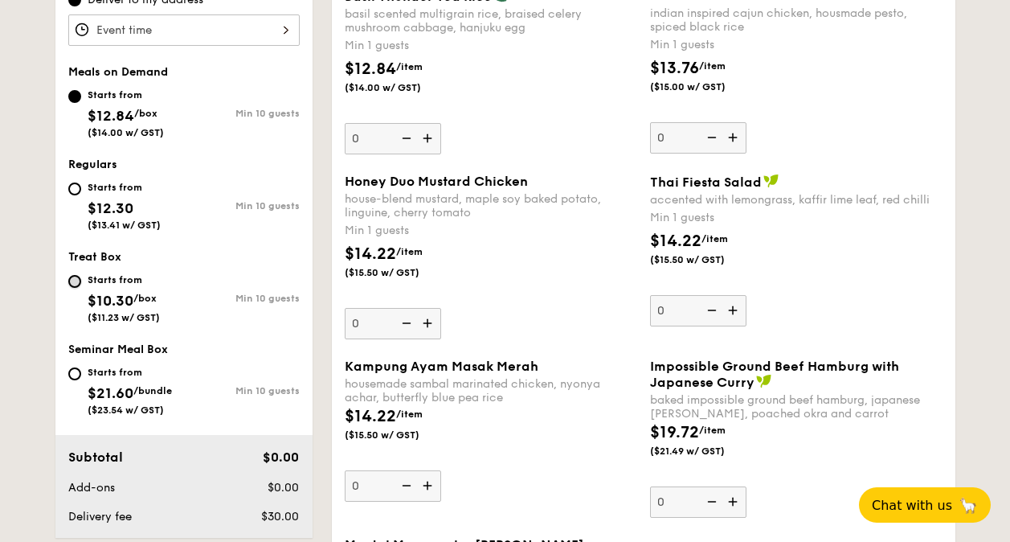
click at [76, 276] on input "Starts from $10.30 /box ($11.23 w/ GST) Min 10 guests" at bounding box center [74, 281] width 13 height 13
radio input "true"
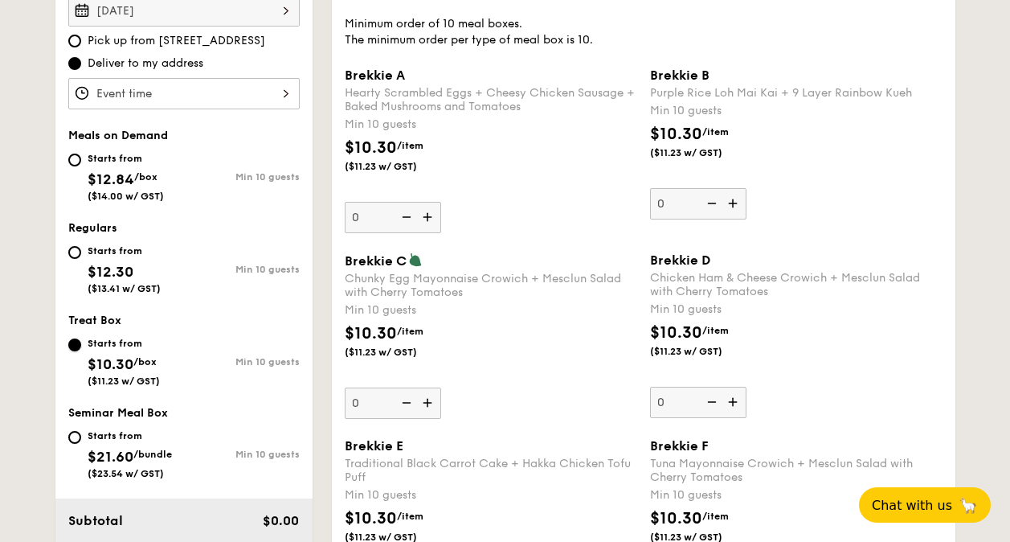
scroll to position [403, 0]
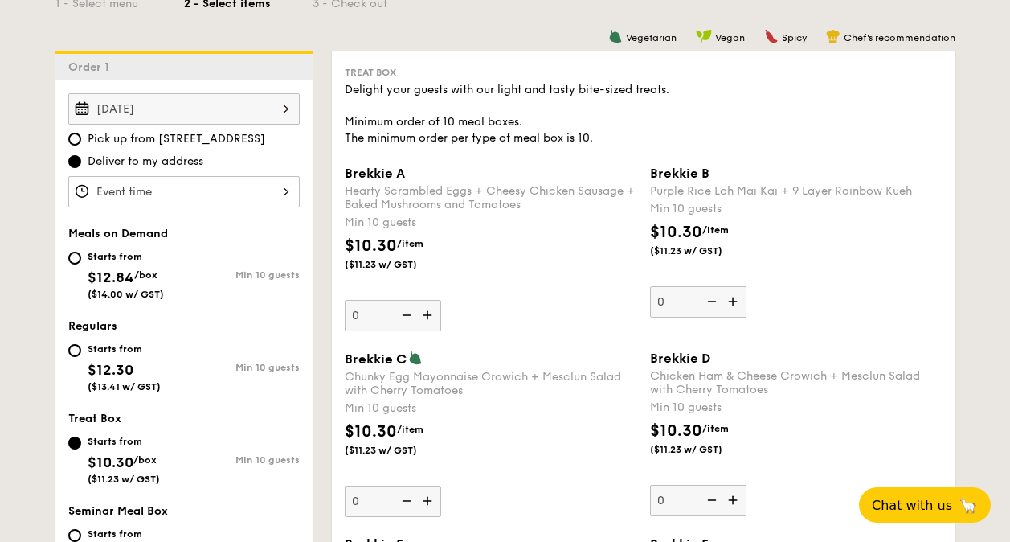
click at [281, 190] on input "Brekkie A Hearty Scrambled Eggs + Cheesy Chicken Sausage + Baked Mushrooms and …" at bounding box center [183, 191] width 231 height 31
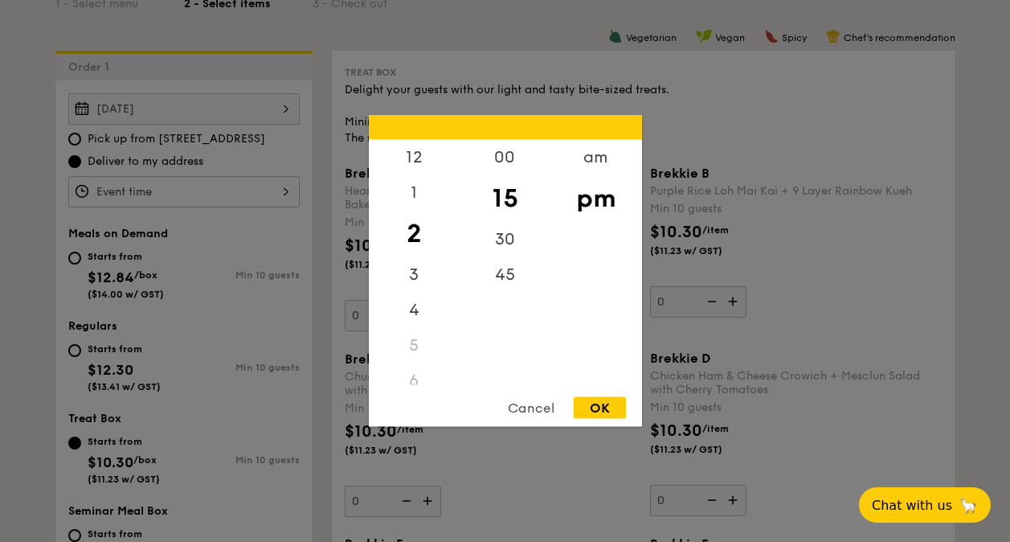
scroll to position [81, 0]
click at [601, 156] on div "am" at bounding box center [595, 163] width 91 height 47
click at [419, 344] on div "10" at bounding box center [414, 356] width 91 height 47
click at [604, 397] on div "OK" at bounding box center [600, 408] width 52 height 22
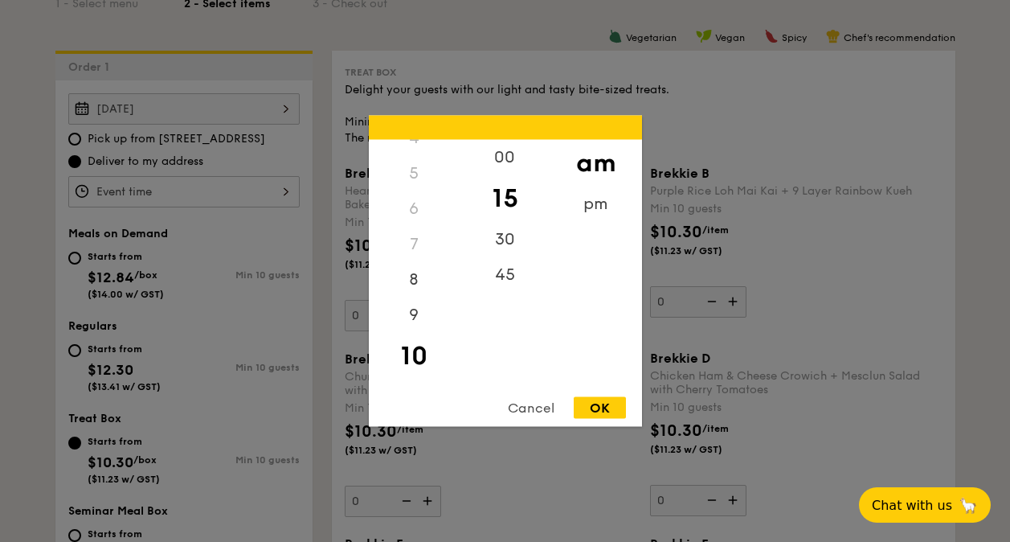
type input "10:15AM"
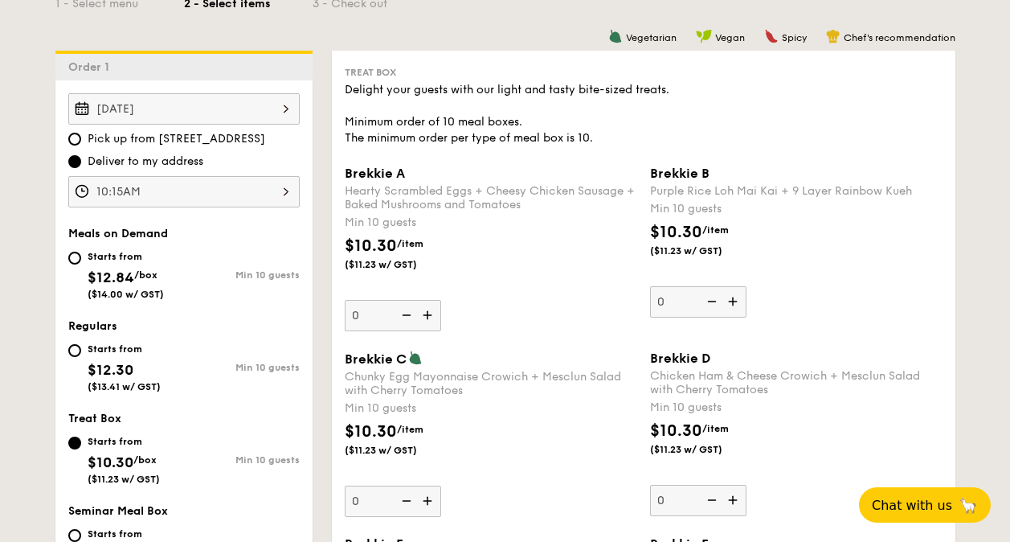
click at [619, 413] on div "OK" at bounding box center [600, 408] width 52 height 22
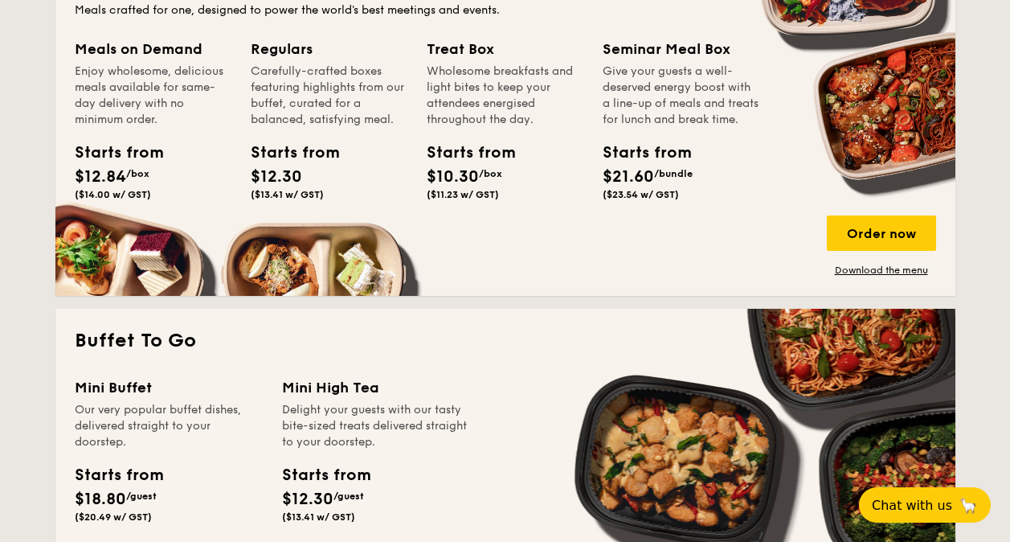
scroll to position [1125, 0]
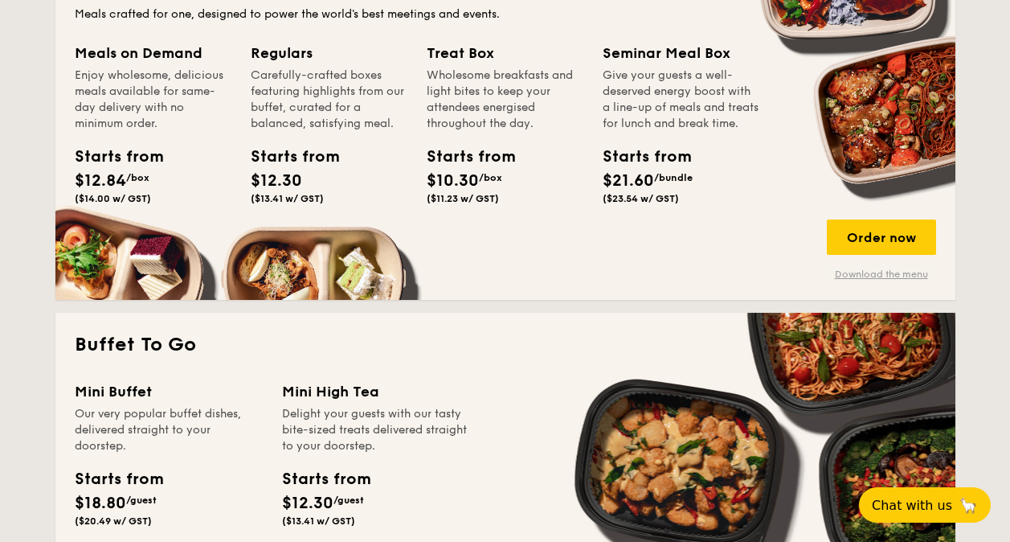
click at [898, 270] on link "Download the menu" at bounding box center [881, 274] width 109 height 13
